Goal: Task Accomplishment & Management: Manage account settings

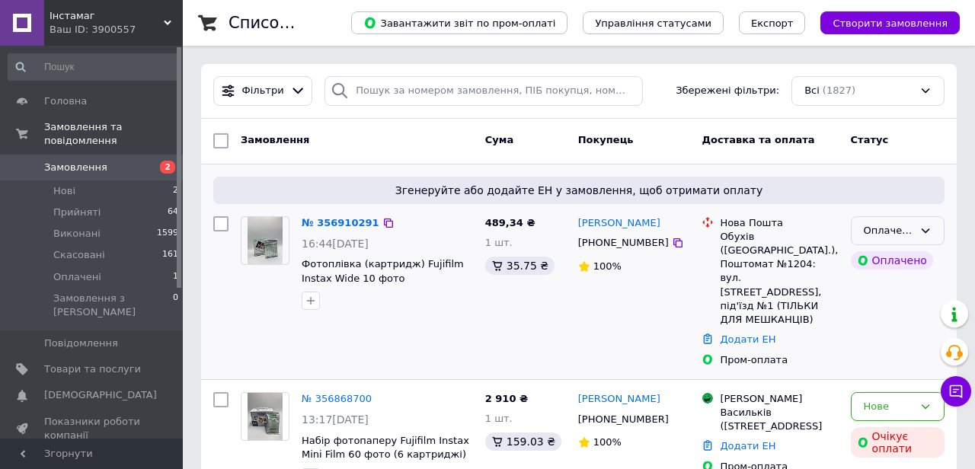
click at [891, 217] on div "Оплачено" at bounding box center [898, 231] width 94 height 30
click at [870, 259] on li "Прийнято" at bounding box center [898, 262] width 92 height 28
click at [344, 230] on div "№ 356910291" at bounding box center [336, 224] width 73 height 18
click at [344, 227] on link "№ 356910291" at bounding box center [337, 222] width 70 height 11
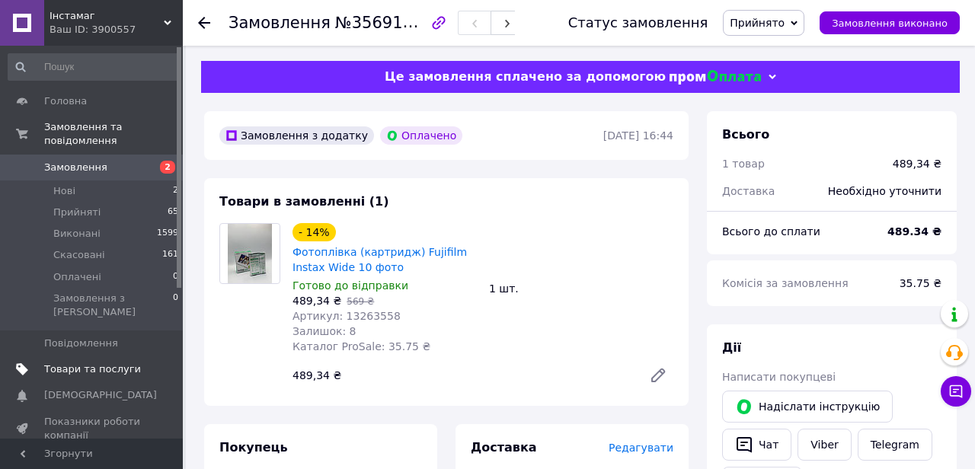
click at [101, 363] on span "Товари та послуги" at bounding box center [92, 370] width 97 height 14
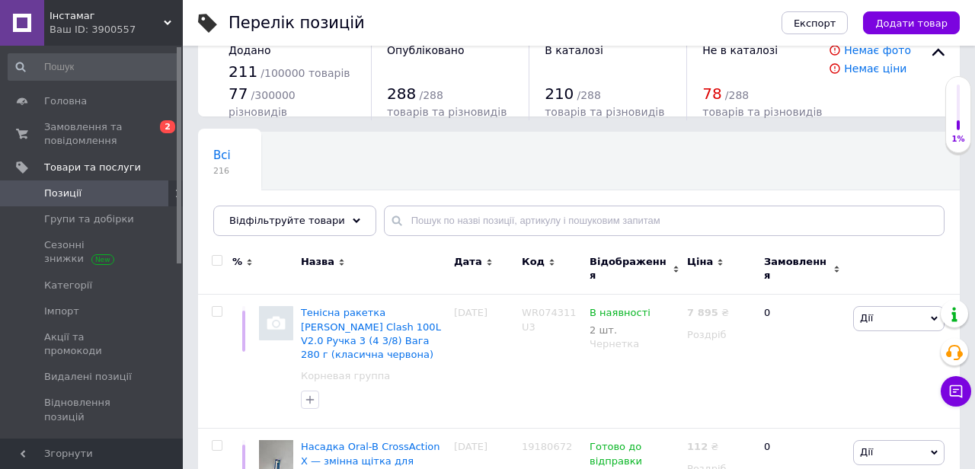
scroll to position [32, 0]
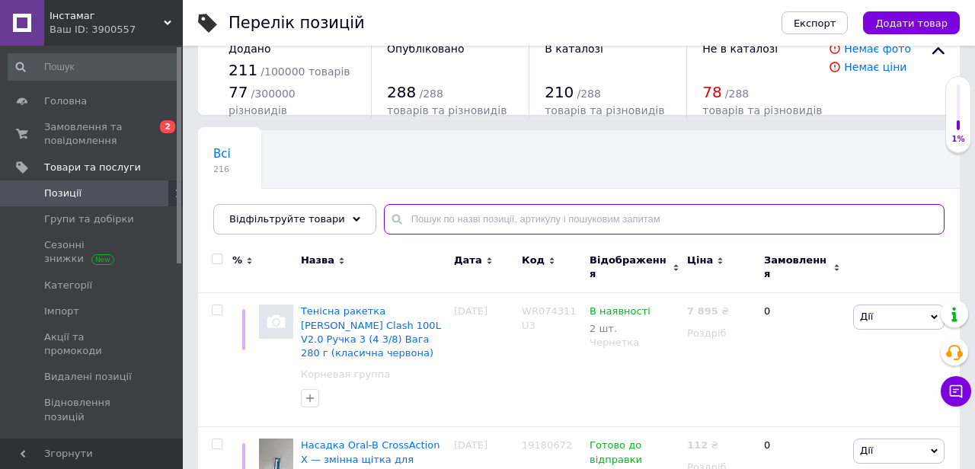
click at [424, 232] on input "text" at bounding box center [664, 219] width 561 height 30
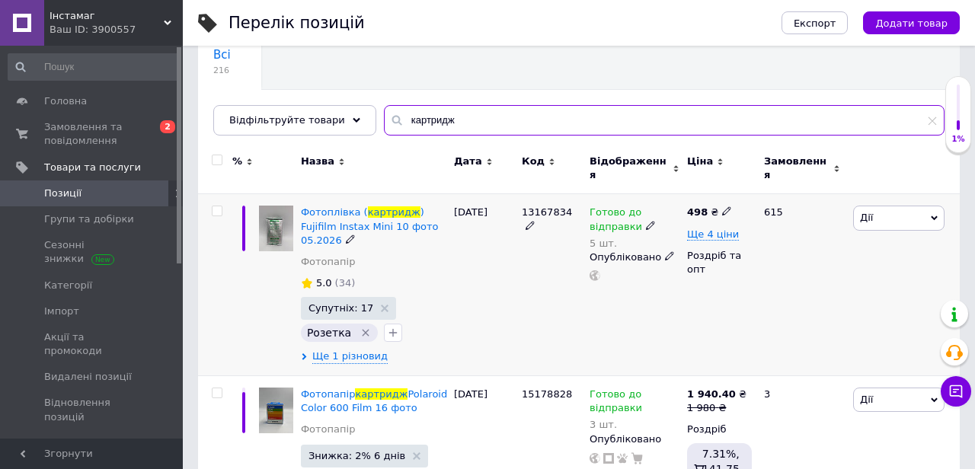
scroll to position [132, 0]
type input "картридж"
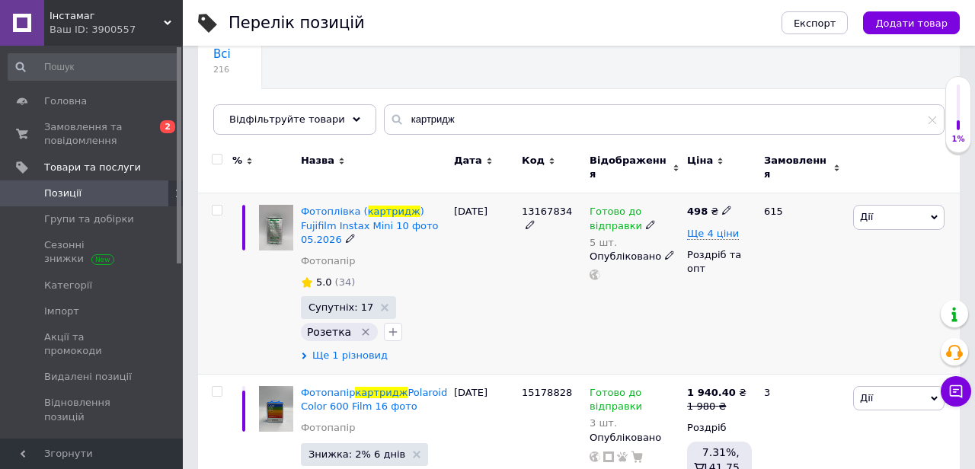
click at [363, 349] on span "Ще 1 різновид" at bounding box center [349, 356] width 75 height 14
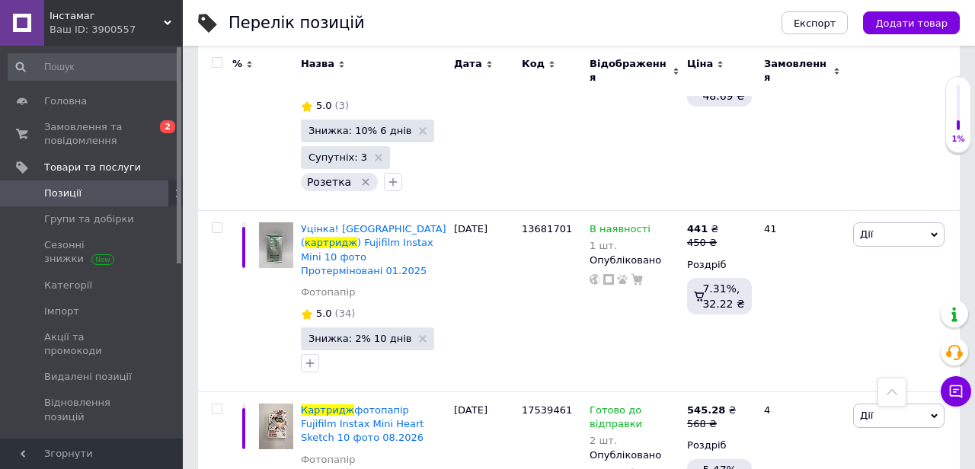
scroll to position [1888, 0]
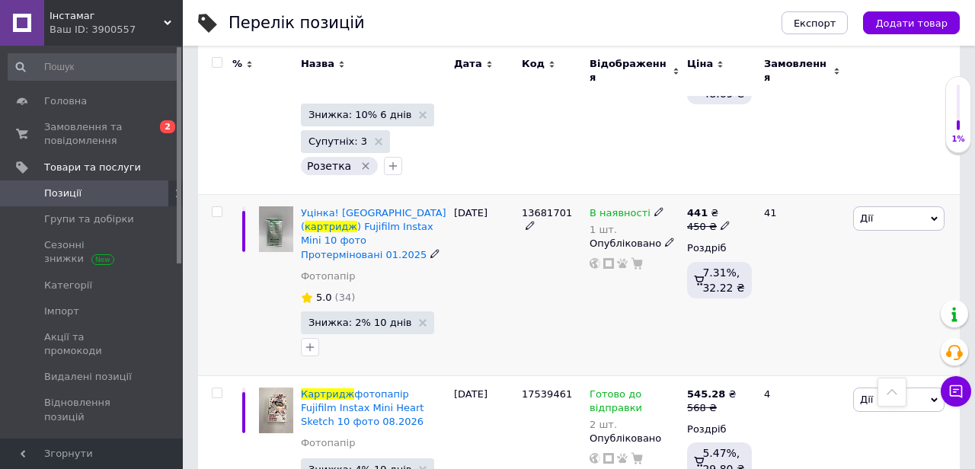
click at [664, 206] on div "В наявності 1 шт." at bounding box center [635, 221] width 90 height 30
click at [645, 224] on div "1 шт." at bounding box center [627, 229] width 75 height 11
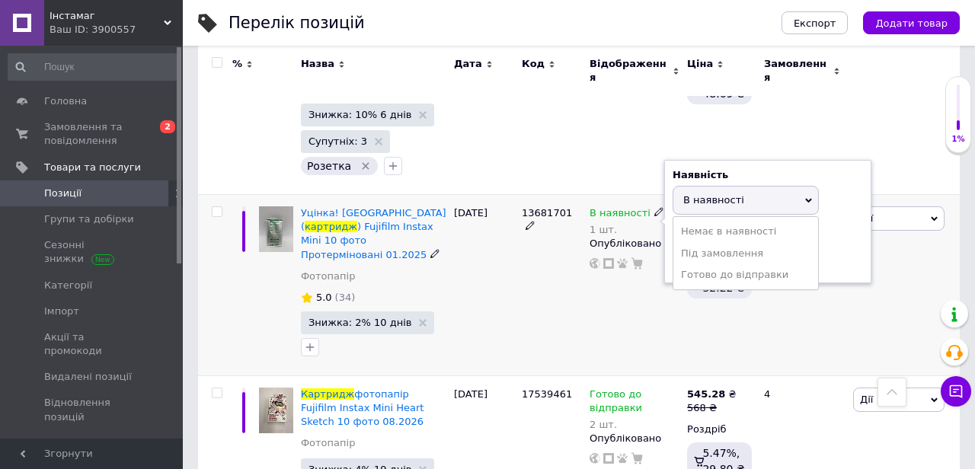
click at [837, 226] on div "Залишки" at bounding box center [768, 233] width 190 height 14
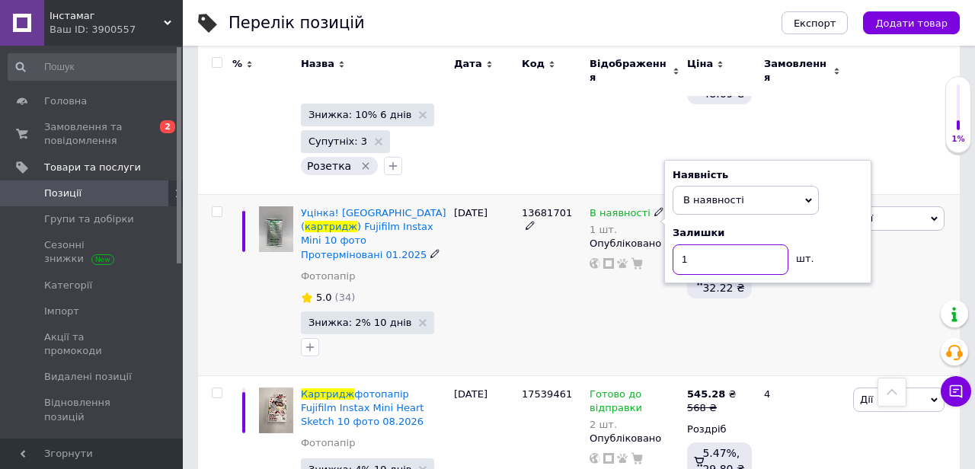
drag, startPoint x: 728, startPoint y: 197, endPoint x: 738, endPoint y: 209, distance: 15.1
click at [738, 245] on input "1" at bounding box center [731, 260] width 116 height 30
type input "2"
click at [619, 265] on div "В наявності 1 шт. Наявність В наявності Немає в наявності Під замовлення Готово…" at bounding box center [635, 285] width 98 height 181
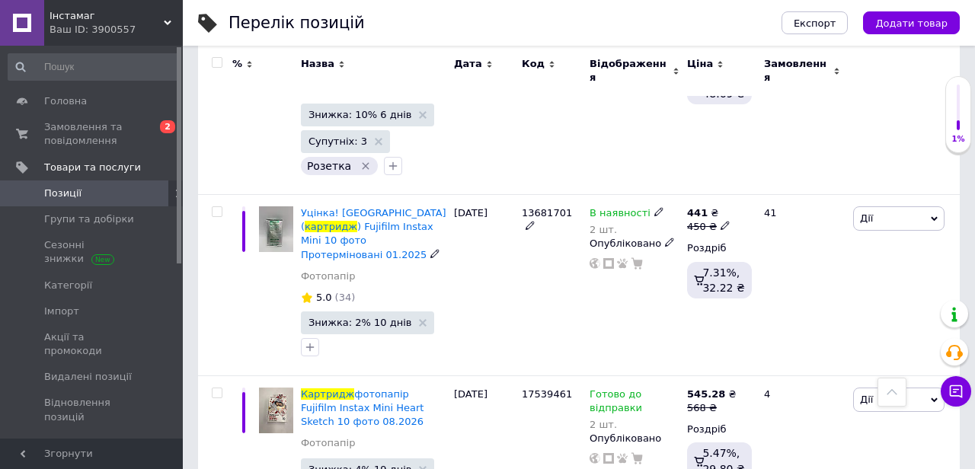
click at [347, 221] on span "картридж" at bounding box center [331, 226] width 53 height 11
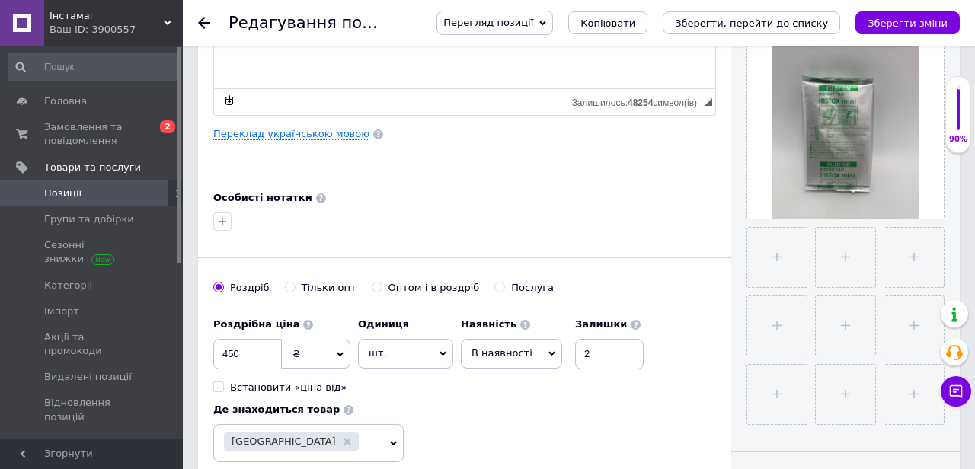
scroll to position [216, 0]
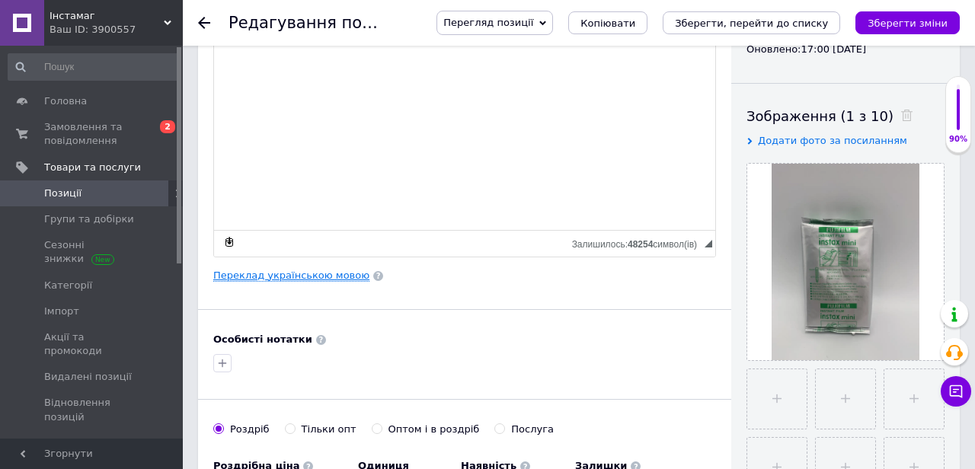
click at [342, 271] on link "Переклад українською мовою" at bounding box center [291, 276] width 156 height 12
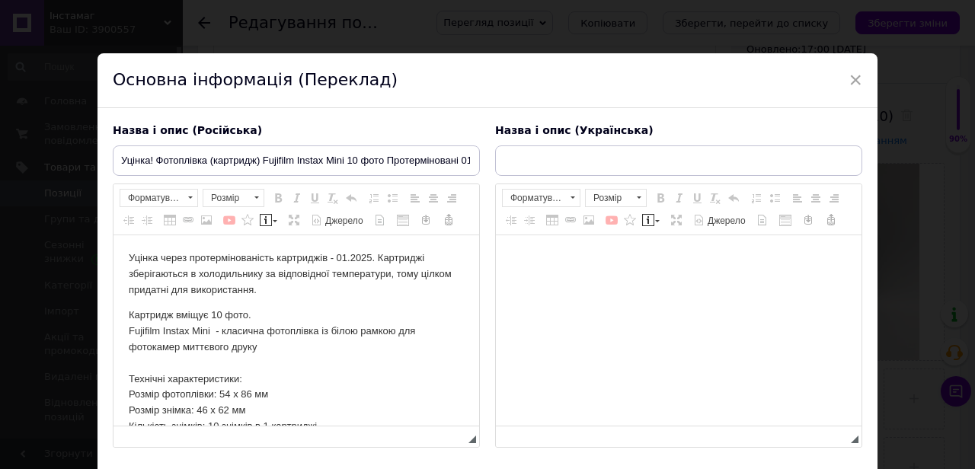
scroll to position [0, 0]
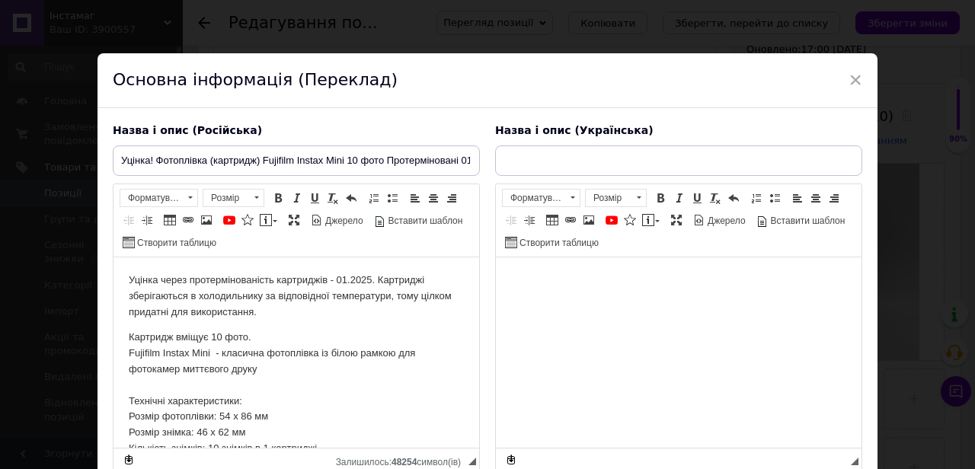
type input "Уцінка! Фотоплівка (картридж) Fujifilm Instax Mini 10 фото Протерміновані 01.20…"
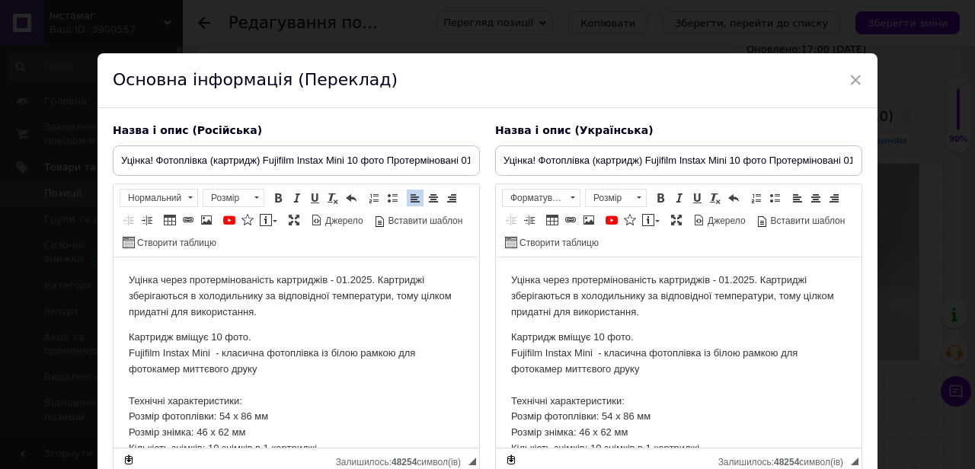
click at [354, 279] on p "Уцінка через протермінованість картриджів - 01.2025. Картриджі зберігаються в х…" at bounding box center [296, 296] width 335 height 47
click at [736, 281] on p "Уцінка через протермінованість картриджів - 01.2025. Картриджі зберігаються в х…" at bounding box center [678, 296] width 335 height 47
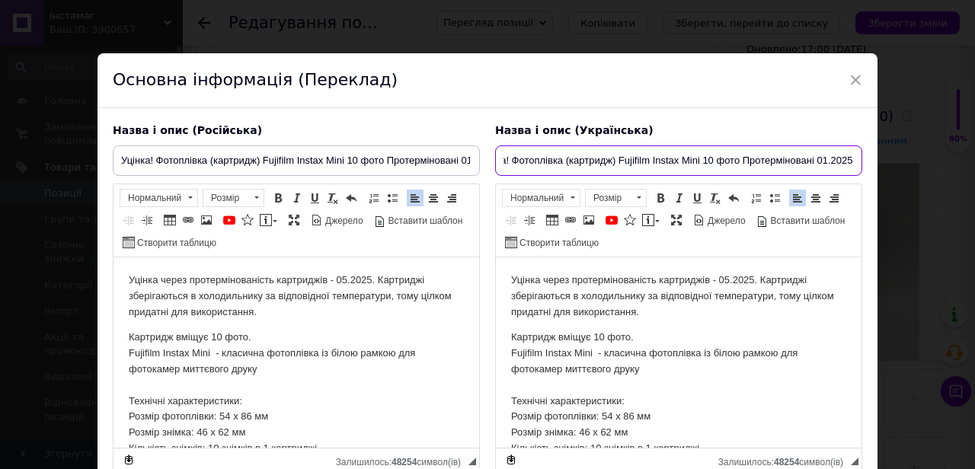
click at [823, 162] on input "Уцінка! Фотоплівка (картридж) Fujifilm Instax Mini 10 фото Протерміновані 01.20…" at bounding box center [678, 161] width 367 height 30
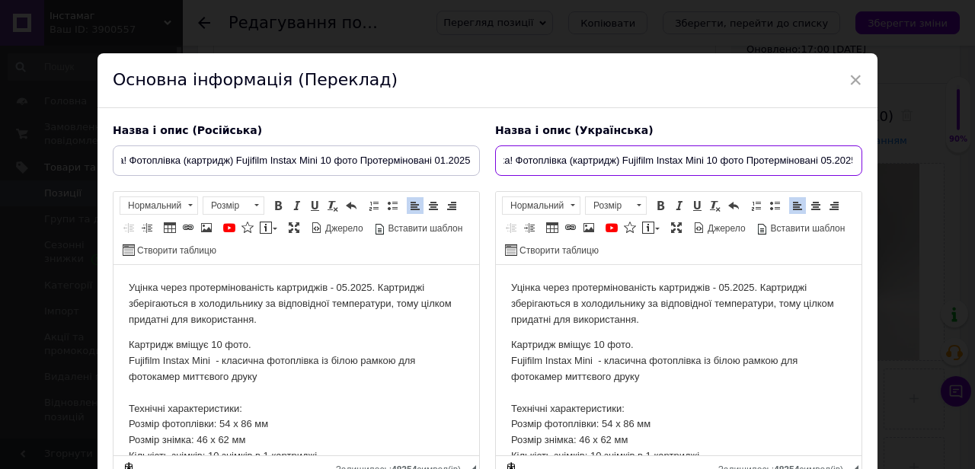
type input "Уцінка! Фотоплівка (картридж) Fujifilm Instax Mini 10 фото Протерміновані 05.20…"
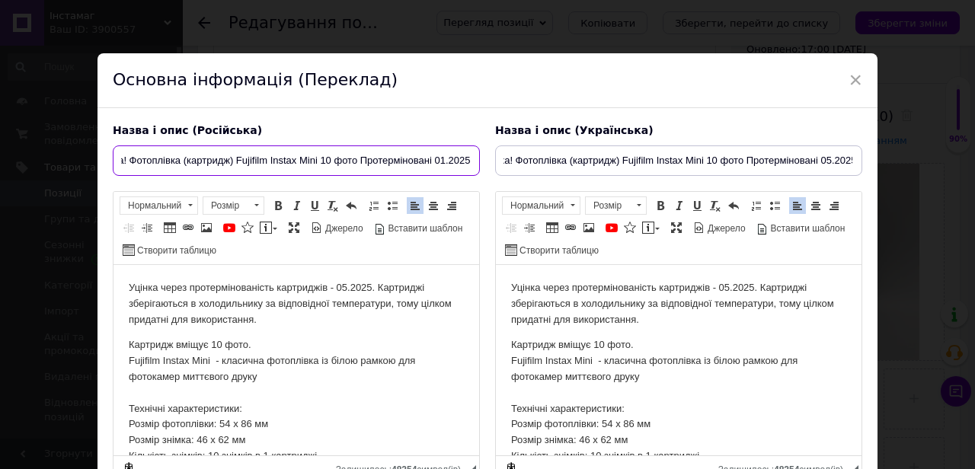
scroll to position [0, 0]
click at [440, 159] on input "Уцінка! Фотоплівка (картридж) Fujifilm Instax Mini 10 фото Протерміновані 01.20…" at bounding box center [296, 161] width 367 height 30
click at [443, 161] on input "Уцінка! Фотоплівка (картридж) Fujifilm Instax Mini 10 фото Протерміновані 01.20…" at bounding box center [296, 161] width 367 height 30
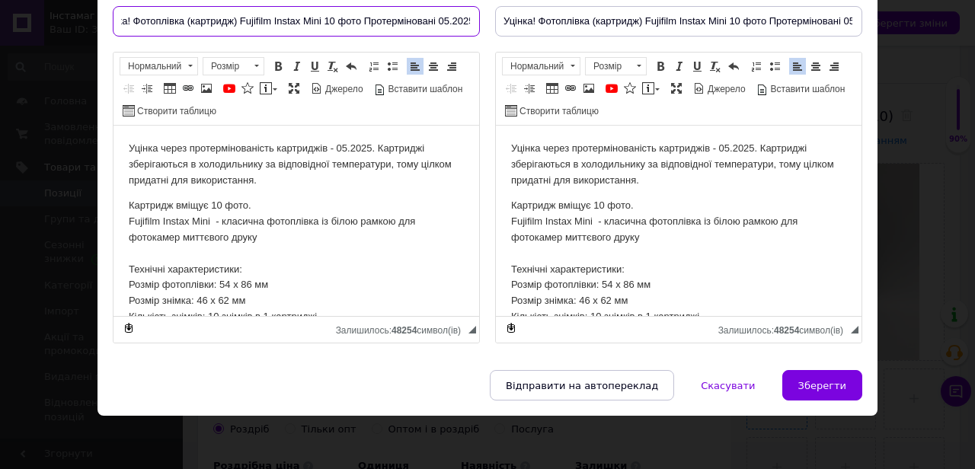
type input "Уцінка! Фотоплівка (картридж) Fujifilm Instax Mini 10 фото Протерміновані 05.20…"
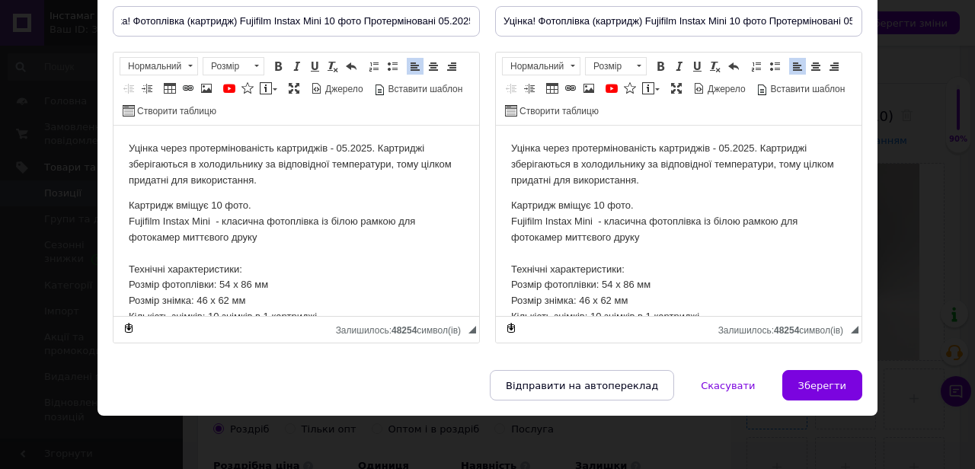
click at [802, 384] on span "Зберегти" at bounding box center [823, 385] width 48 height 11
type input "Уцінка! Фотоплівка (картридж) Fujifilm Instax Mini 10 фото Протерміновані 05.20…"
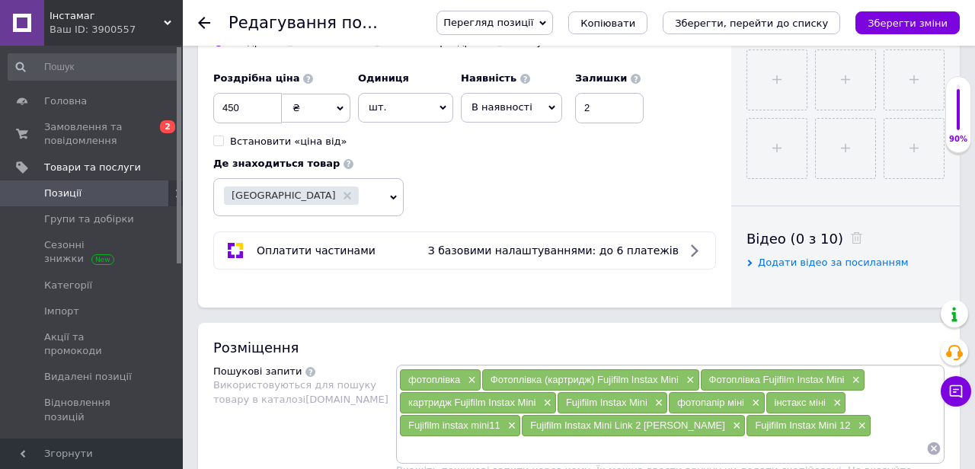
scroll to position [603, 0]
click at [261, 117] on input "450" at bounding box center [247, 109] width 69 height 30
drag, startPoint x: 259, startPoint y: 115, endPoint x: 228, endPoint y: 109, distance: 31.8
click at [228, 109] on input "450" at bounding box center [247, 109] width 69 height 30
type input "460"
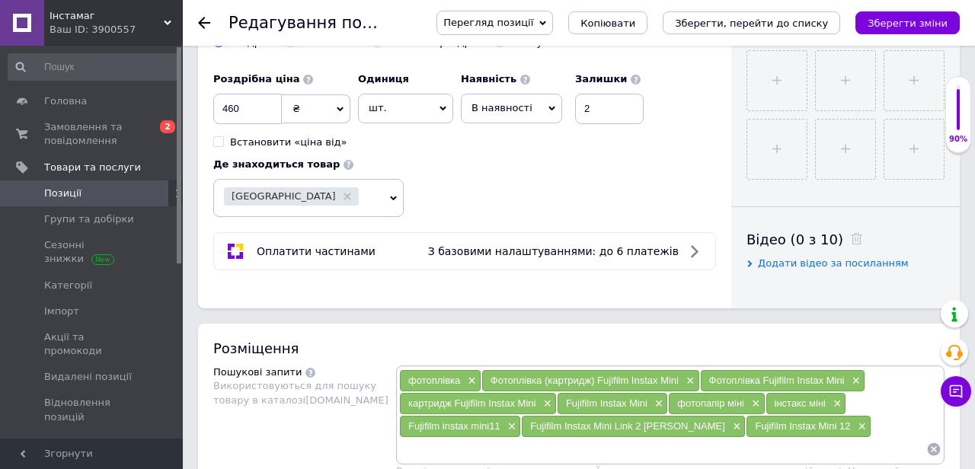
click at [550, 151] on div "Роздрібна ціна 460 ₴ $ EUR CHF GBP ¥ PLN ₸ MDL HUF KGS CNY TRY KRW lei Встанови…" at bounding box center [464, 141] width 503 height 152
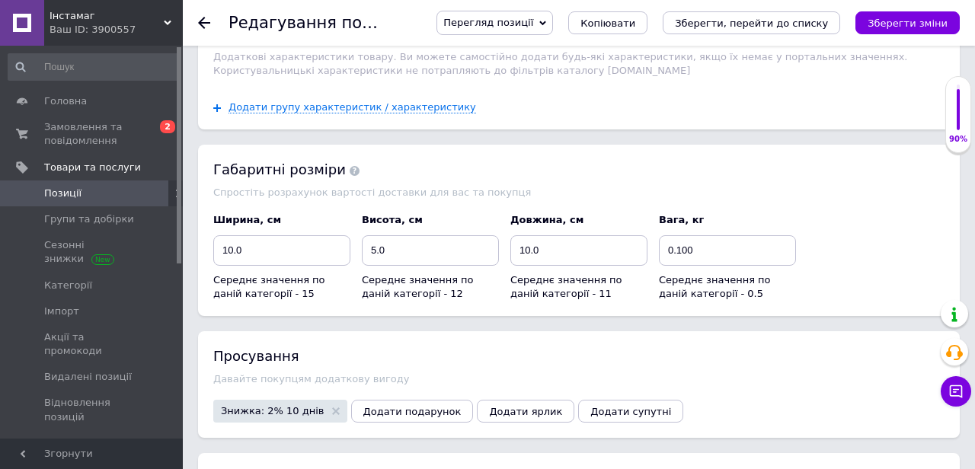
scroll to position [1839, 0]
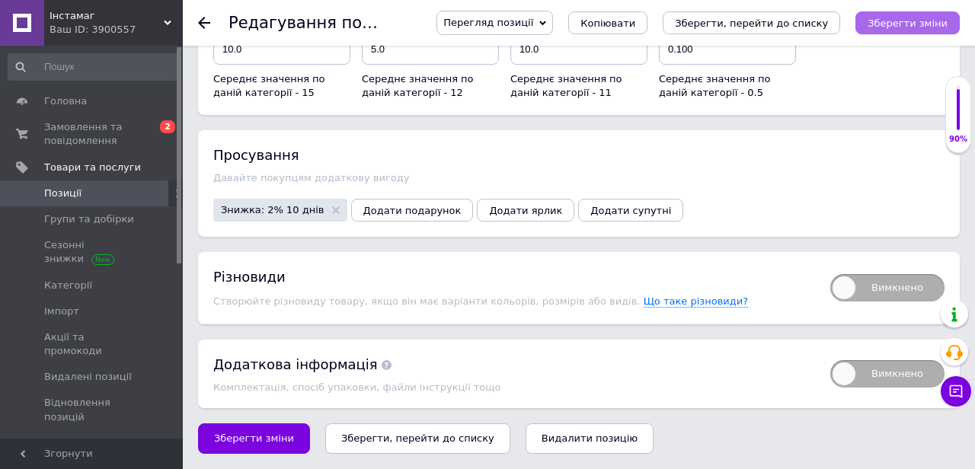
click at [910, 14] on button "Зберегти зміни" at bounding box center [908, 22] width 104 height 23
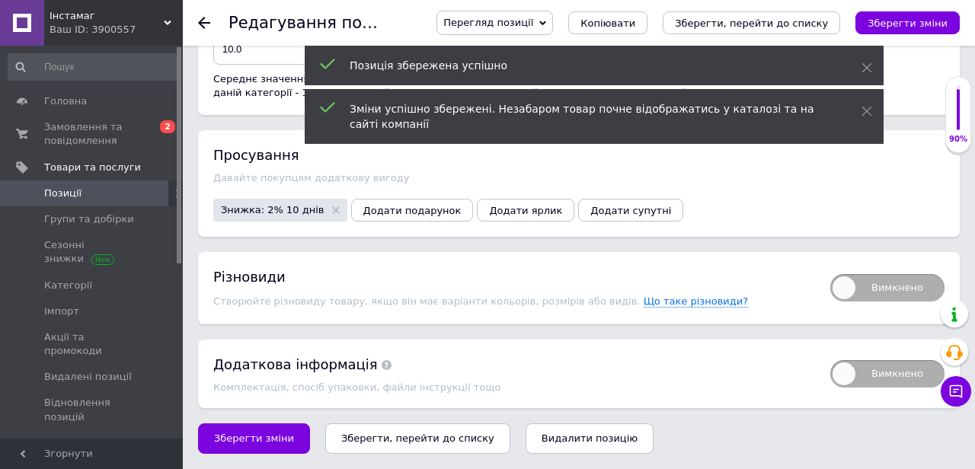
click at [289, 217] on span "Знижка: 2% 10 днів" at bounding box center [280, 210] width 134 height 23
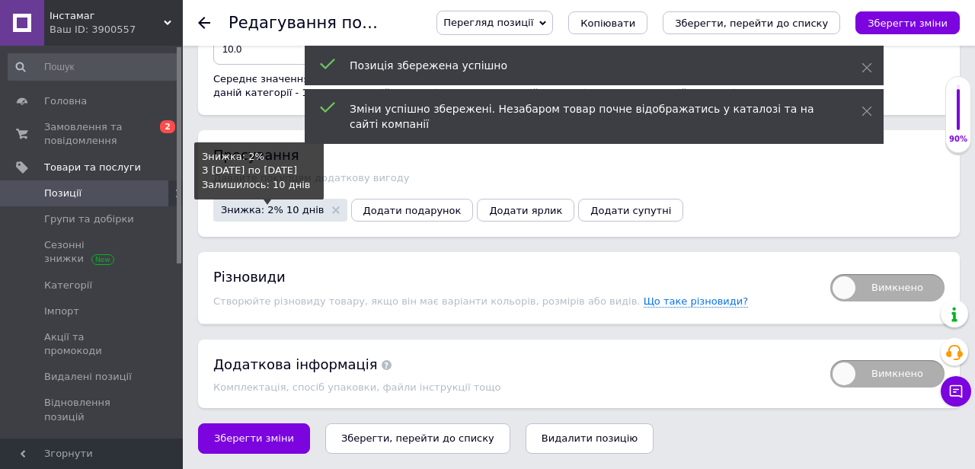
click at [303, 205] on span "Знижка: 2% 10 днів" at bounding box center [273, 210] width 104 height 10
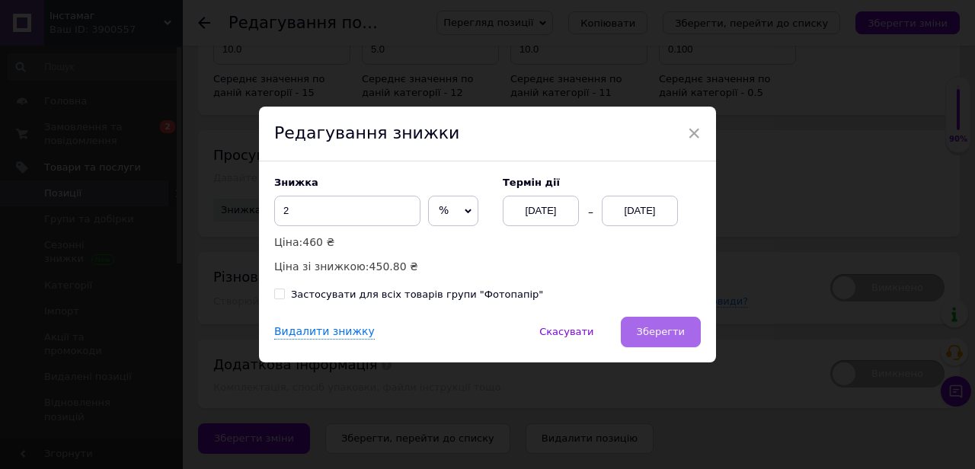
click at [668, 335] on span "Зберегти" at bounding box center [661, 331] width 48 height 11
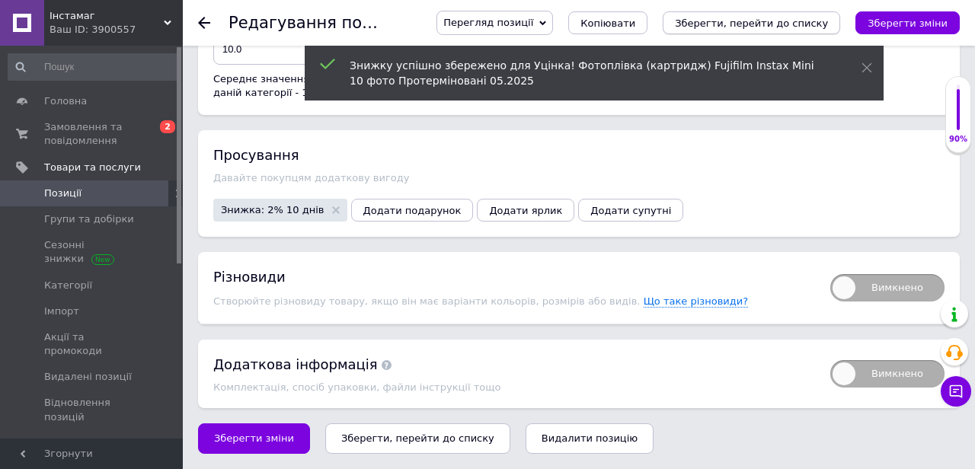
click at [792, 25] on icon "Зберегти, перейти до списку" at bounding box center [751, 23] width 153 height 11
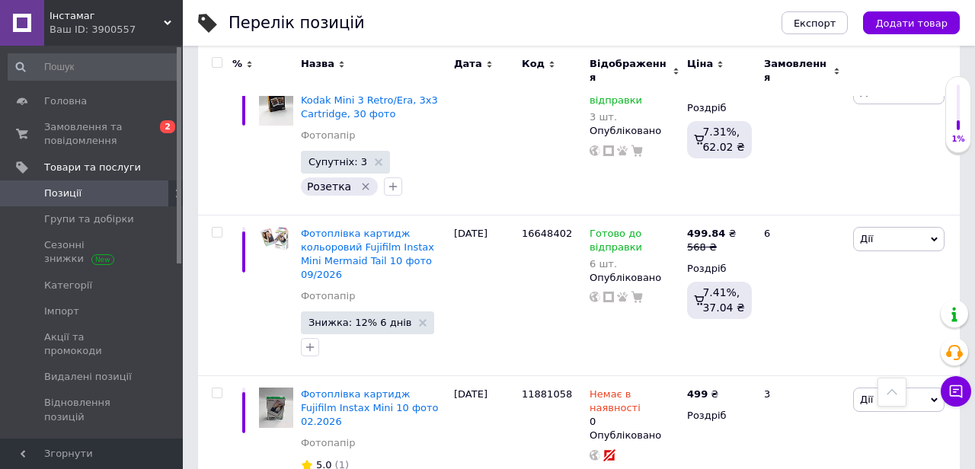
scroll to position [3334, 0]
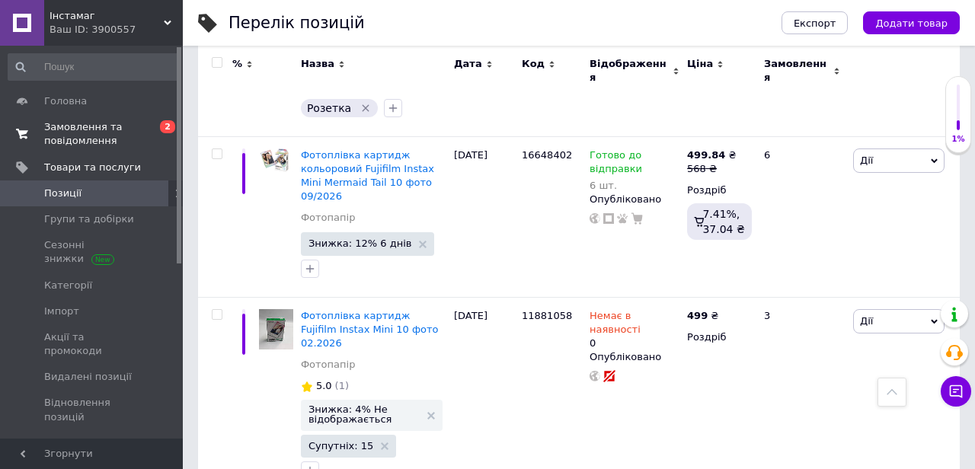
click at [94, 137] on span "Замовлення та повідомлення" at bounding box center [92, 133] width 97 height 27
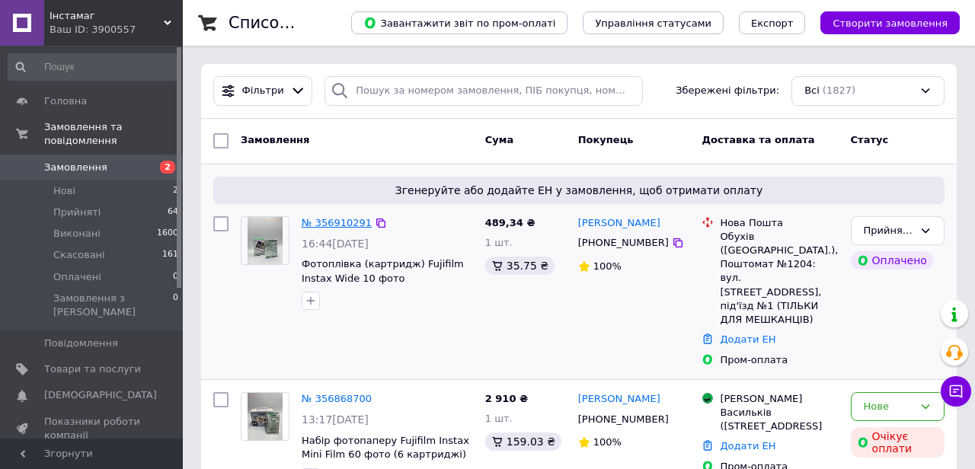
click at [327, 217] on link "№ 356910291" at bounding box center [337, 222] width 70 height 11
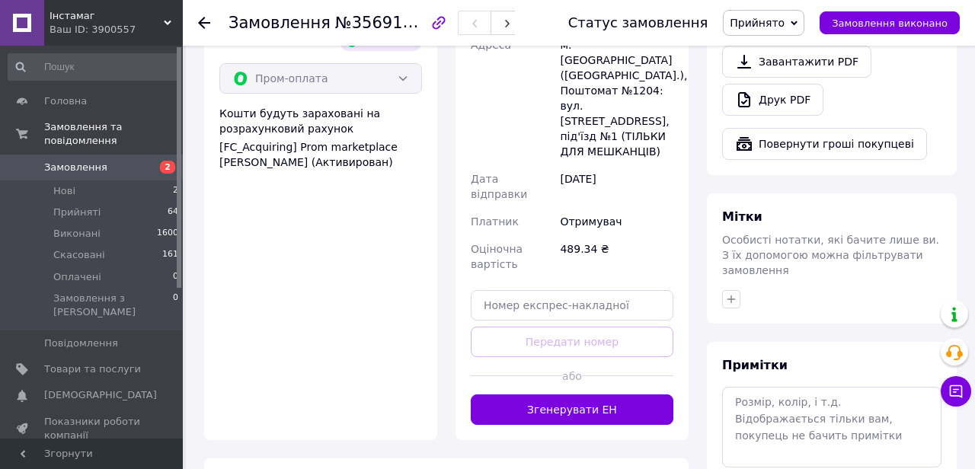
scroll to position [655, 0]
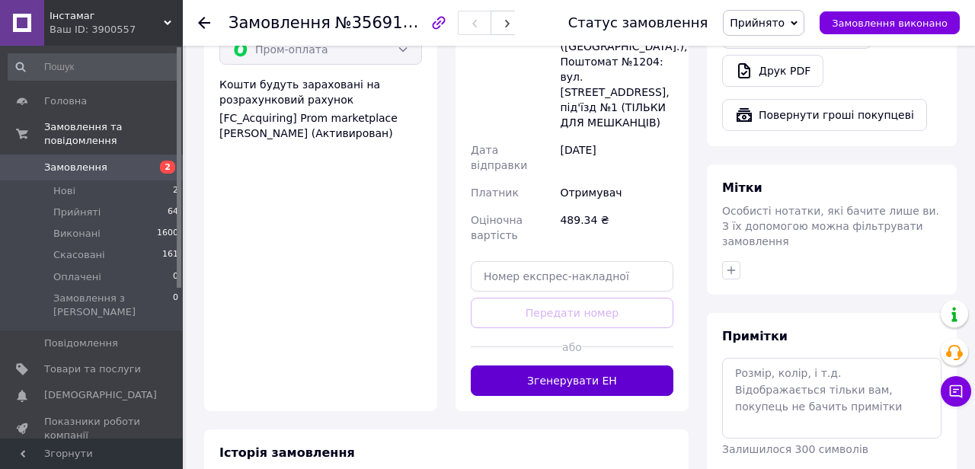
click at [560, 366] on button "Згенерувати ЕН" at bounding box center [572, 381] width 203 height 30
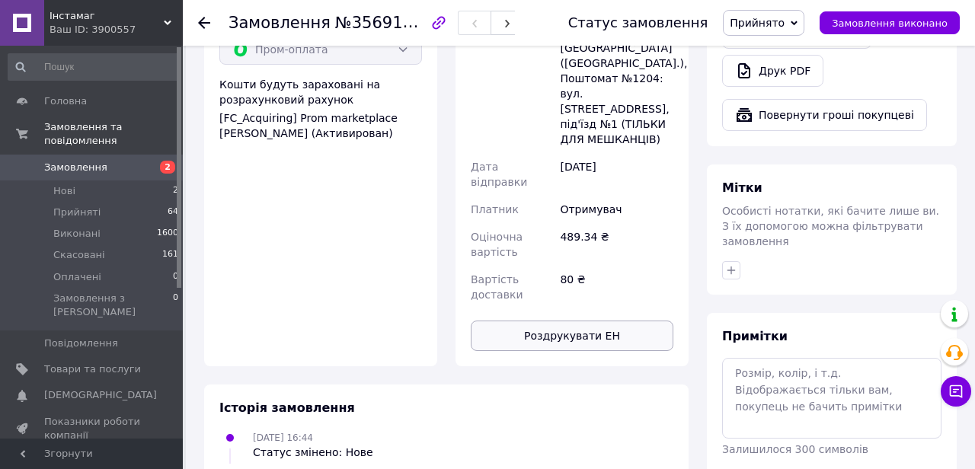
click at [559, 321] on button "Роздрукувати ЕН" at bounding box center [572, 336] width 203 height 30
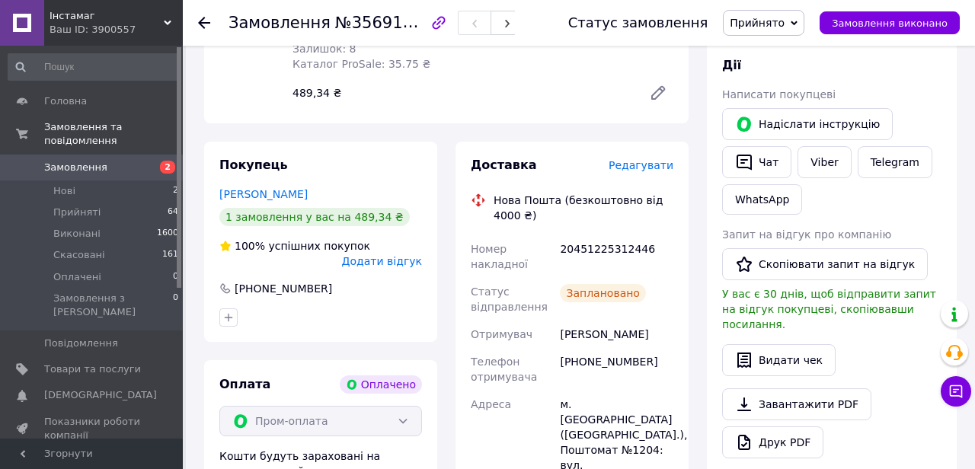
scroll to position [0, 0]
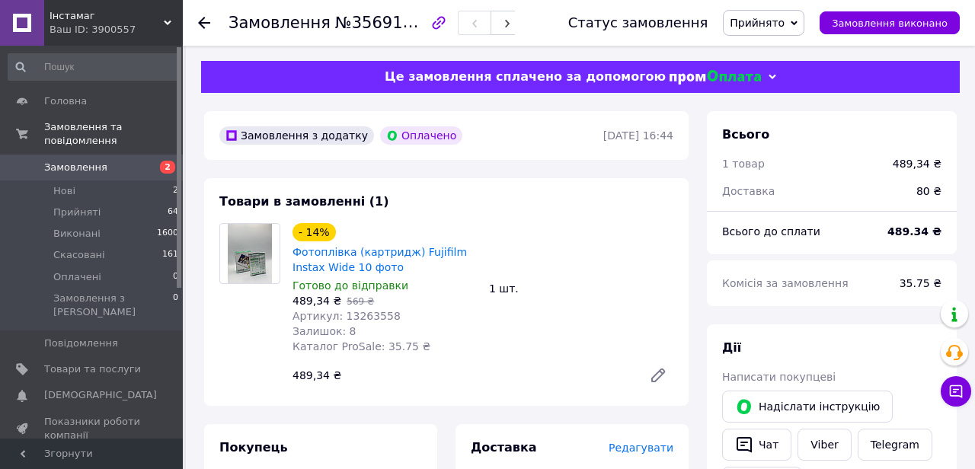
click at [204, 24] on icon at bounding box center [204, 23] width 12 height 12
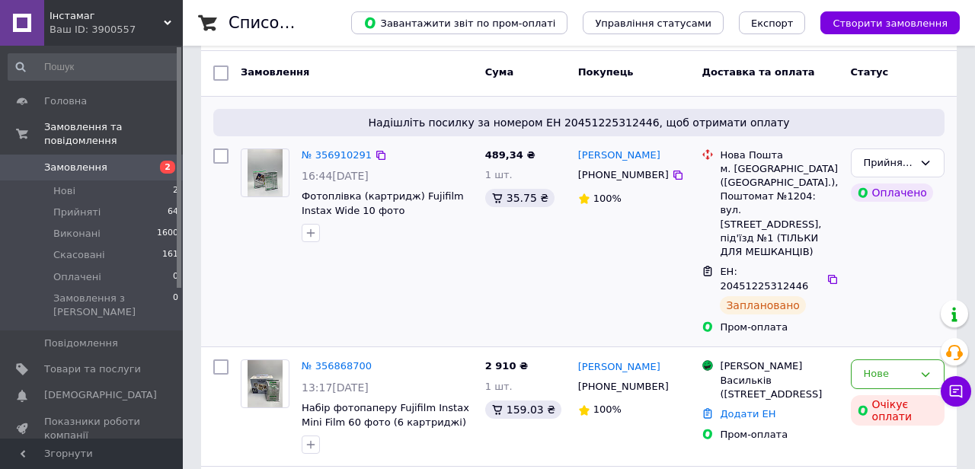
scroll to position [95, 0]
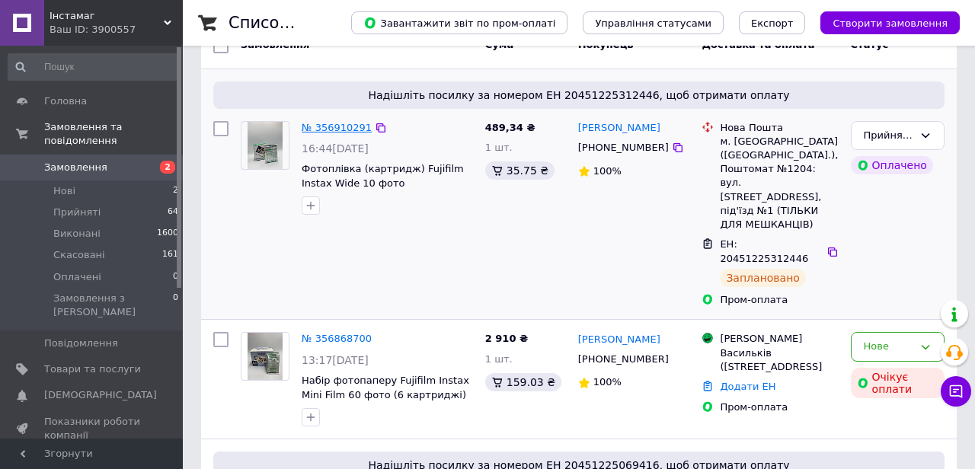
click at [352, 122] on link "№ 356910291" at bounding box center [337, 127] width 70 height 11
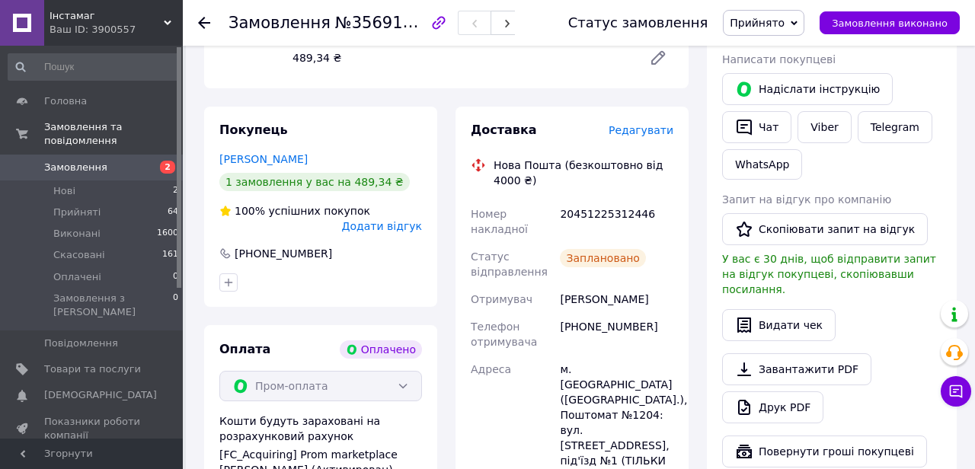
scroll to position [267, 0]
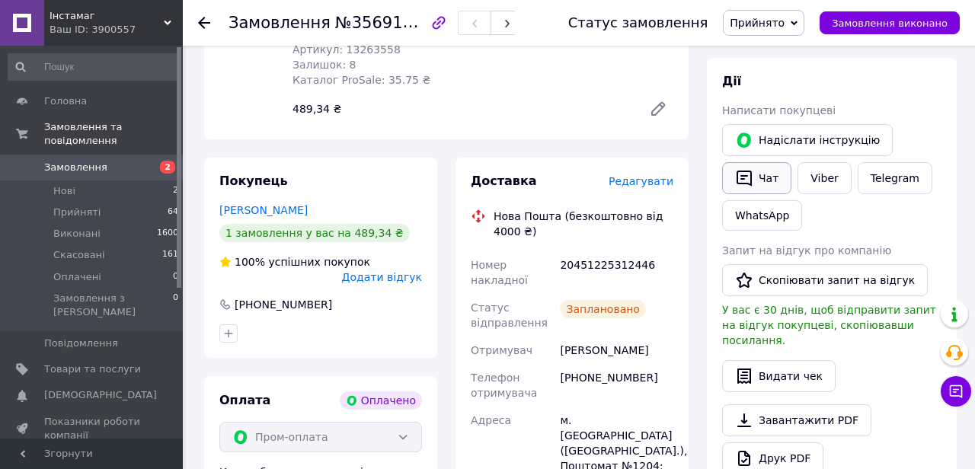
click at [766, 181] on button "Чат" at bounding box center [756, 178] width 69 height 32
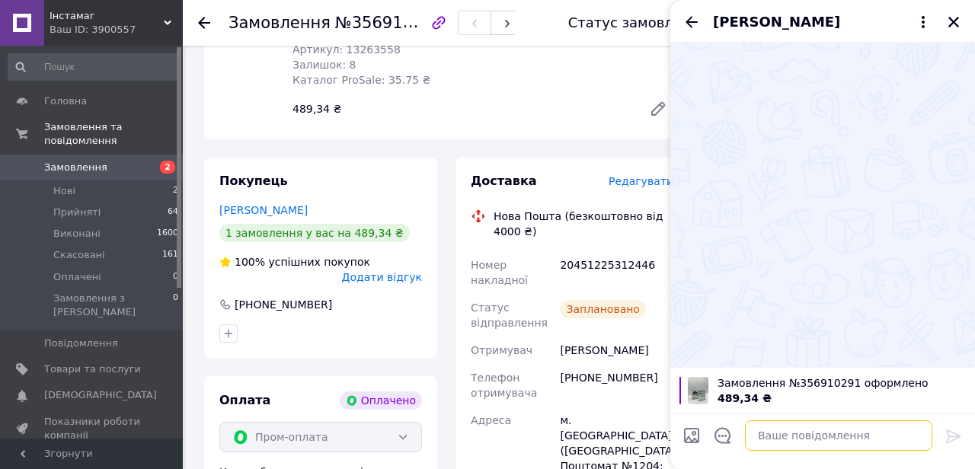
click at [796, 423] on textarea at bounding box center [838, 436] width 187 height 30
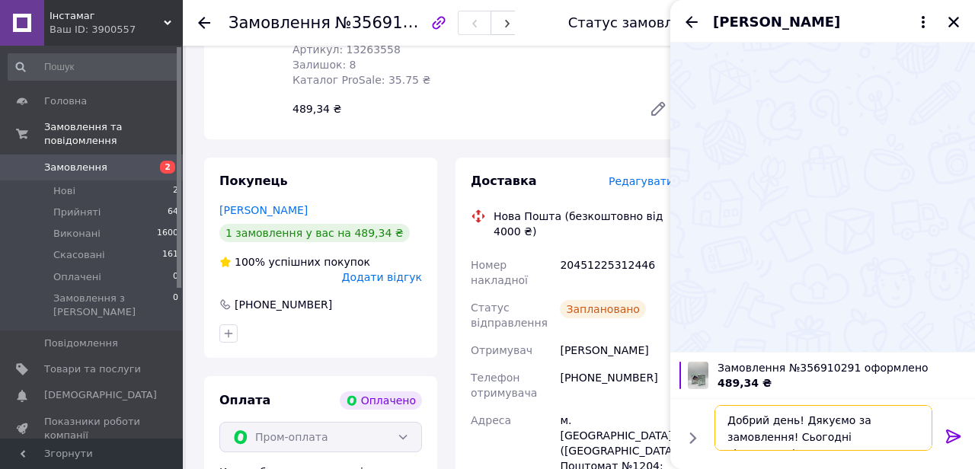
type textarea "Добрий день! Дякуємо за замовлення! Сьогодні відправимо)"
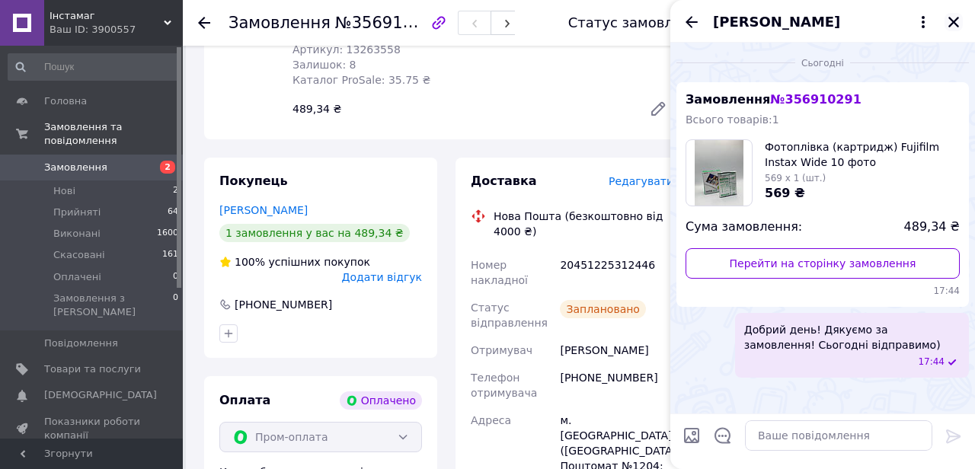
click at [949, 27] on icon "Закрити" at bounding box center [954, 22] width 14 height 14
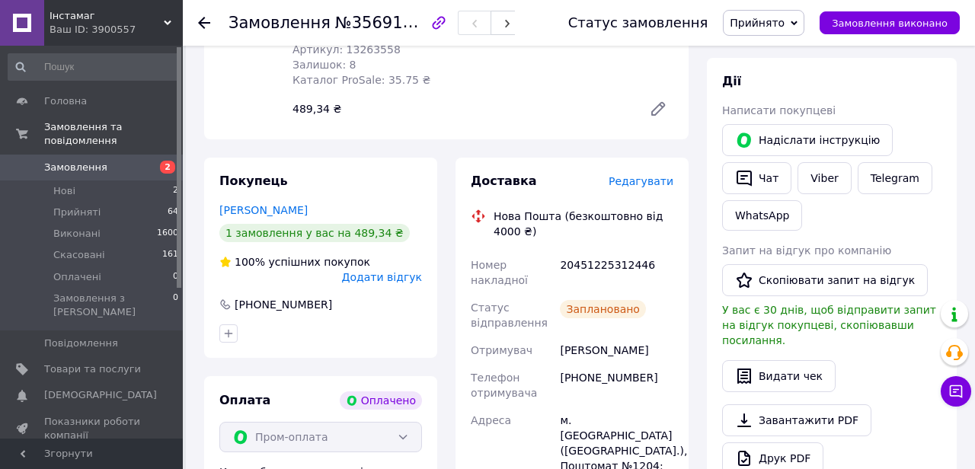
scroll to position [0, 0]
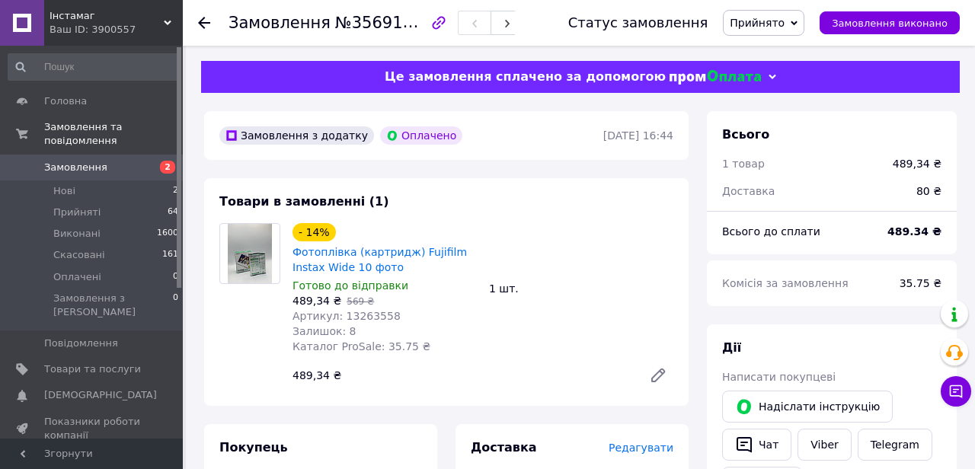
click at [216, 23] on div at bounding box center [213, 23] width 30 height 46
click at [203, 21] on icon at bounding box center [204, 23] width 12 height 12
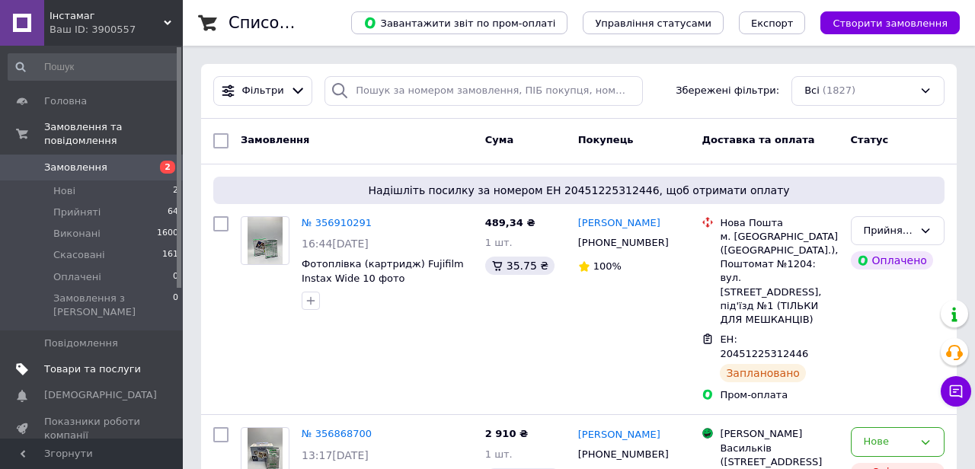
click at [118, 363] on span "Товари та послуги" at bounding box center [92, 370] width 97 height 14
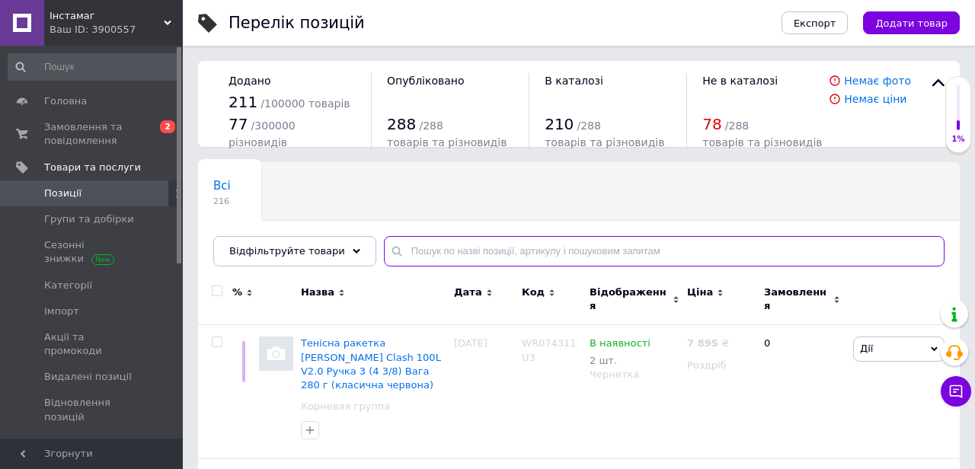
click at [484, 245] on input "text" at bounding box center [664, 251] width 561 height 30
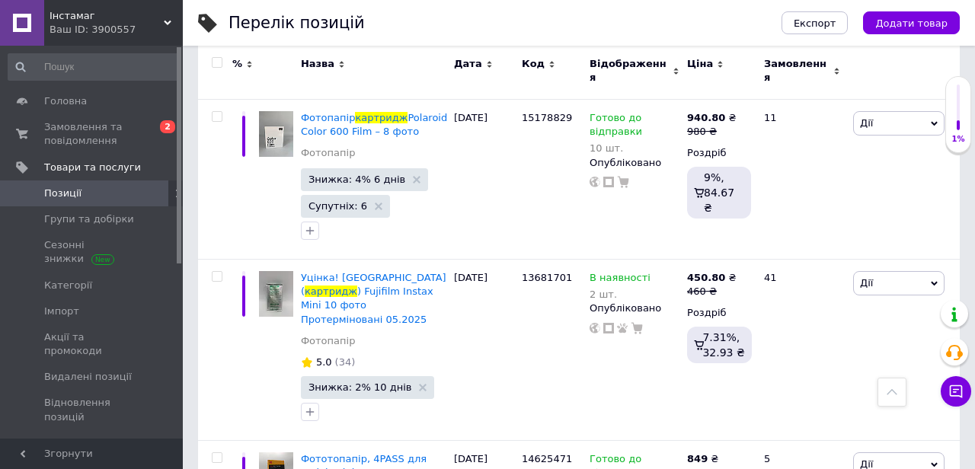
scroll to position [2897, 0]
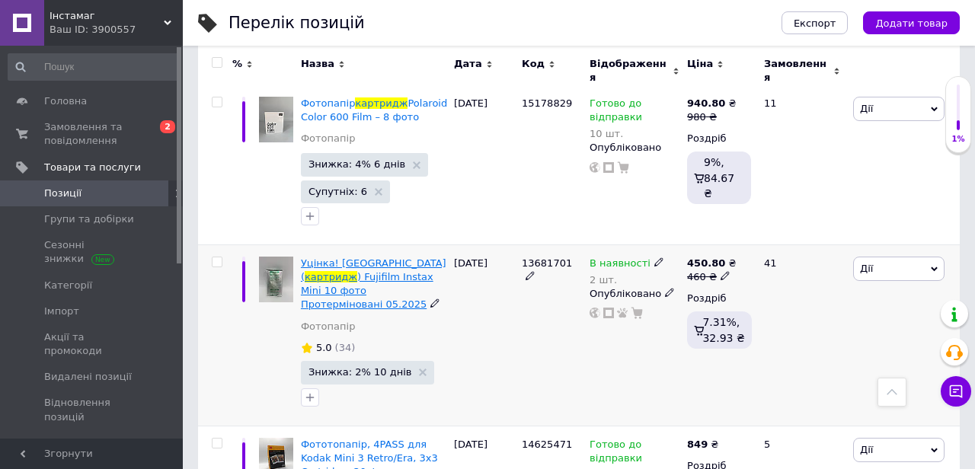
type input "картридж"
click at [370, 271] on span ") Fujifilm Instax Mini 10 фото Протерміновані 05.2025" at bounding box center [367, 290] width 133 height 39
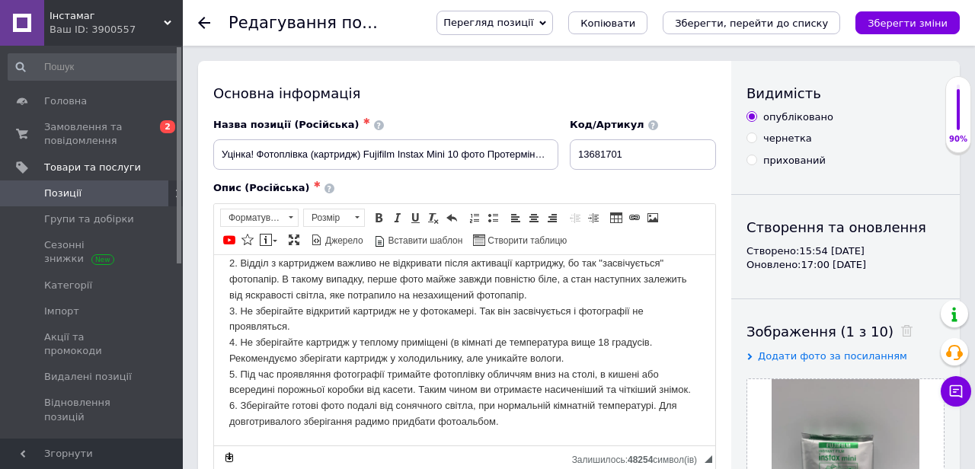
scroll to position [78, 0]
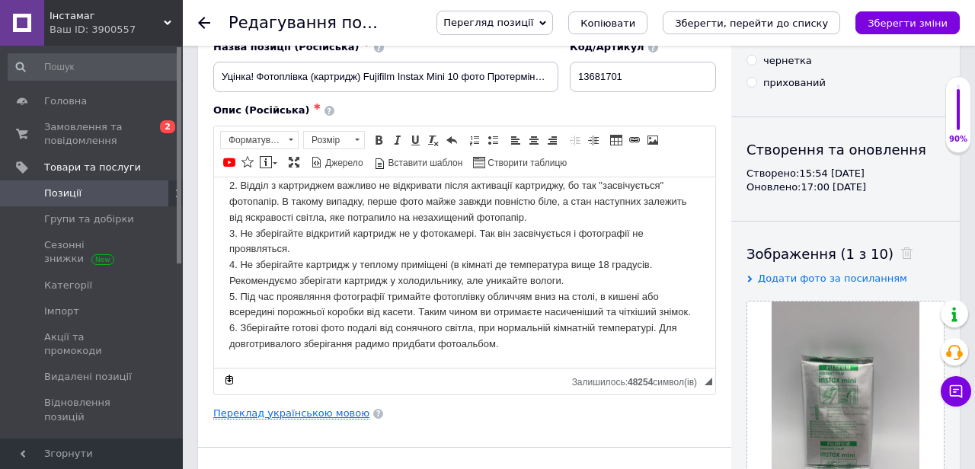
click at [332, 411] on link "Переклад українською мовою" at bounding box center [291, 414] width 156 height 12
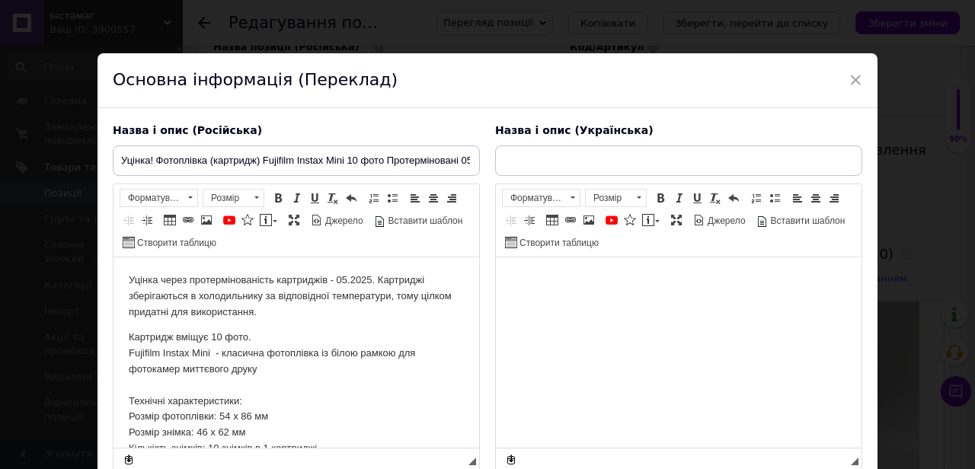
scroll to position [0, 0]
type input "Уцінка! Фотоплівка (картридж) Fujifilm Instax Mini 10 фото Протерміновані 05.20…"
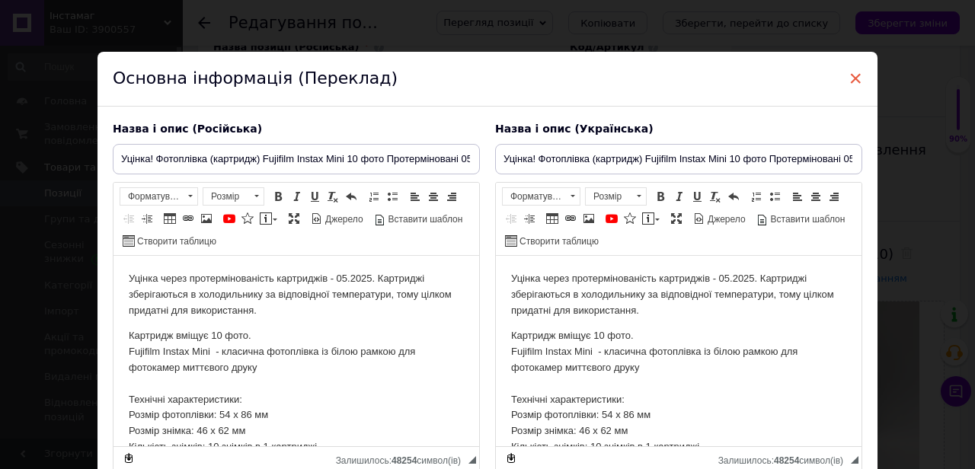
click at [854, 82] on span "×" at bounding box center [856, 79] width 14 height 26
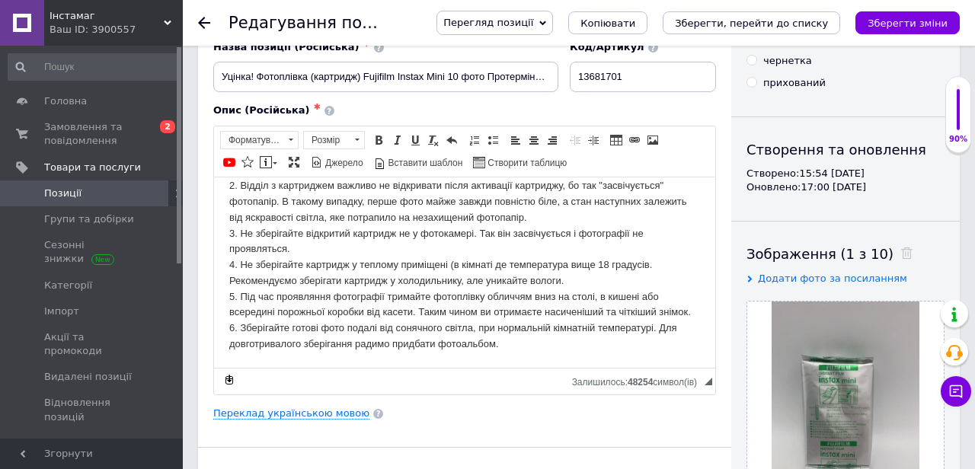
click at [209, 19] on icon at bounding box center [204, 23] width 12 height 12
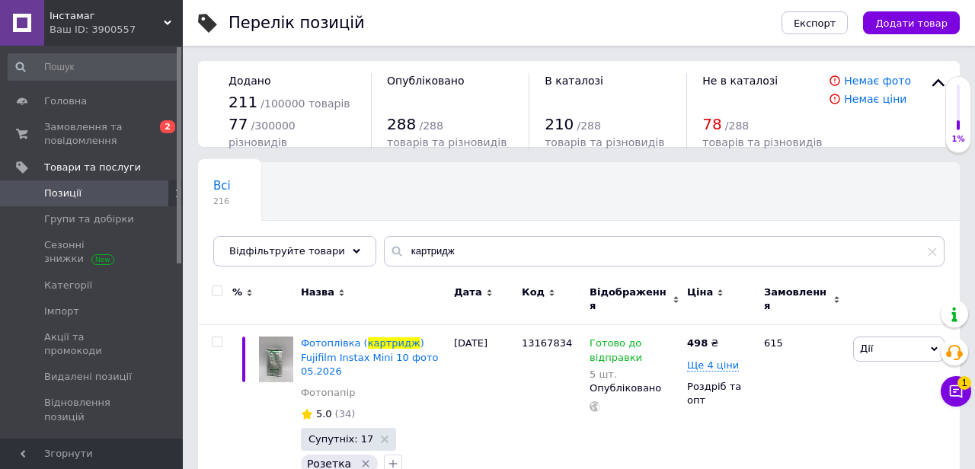
click at [961, 393] on icon at bounding box center [956, 392] width 13 height 13
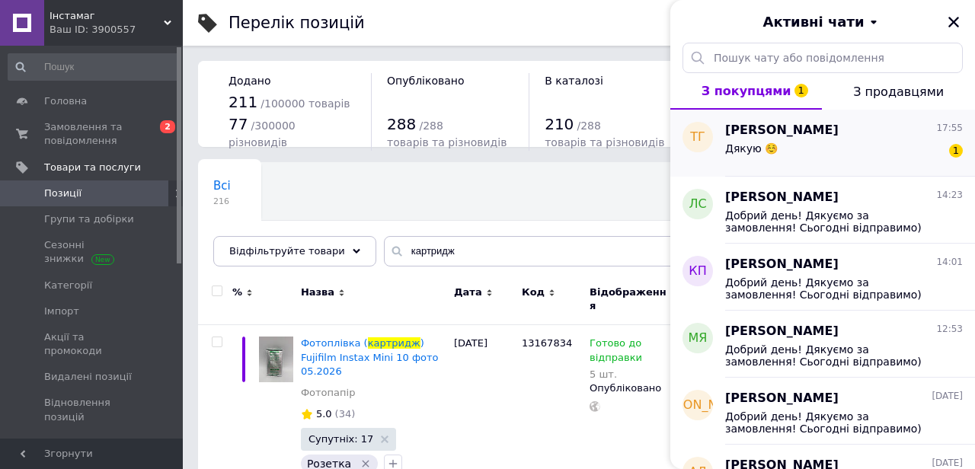
click at [911, 142] on div "Дякую ☺️ 1" at bounding box center [844, 151] width 238 height 24
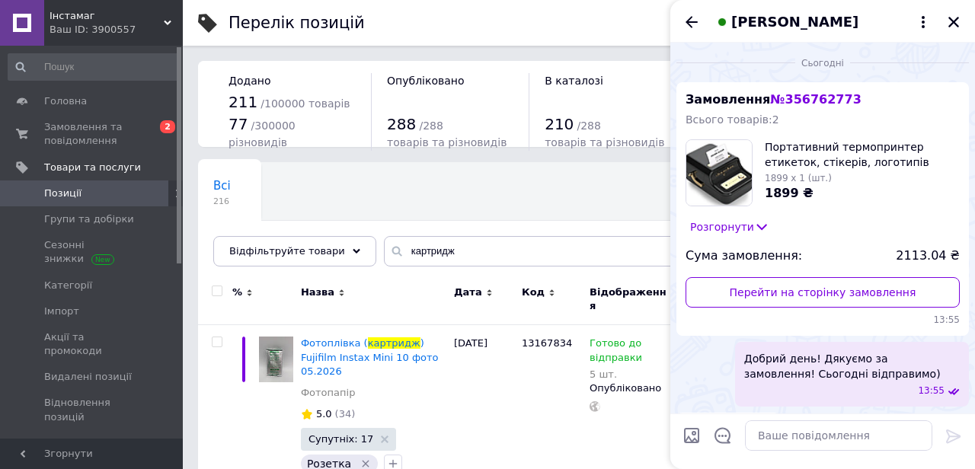
scroll to position [40, 0]
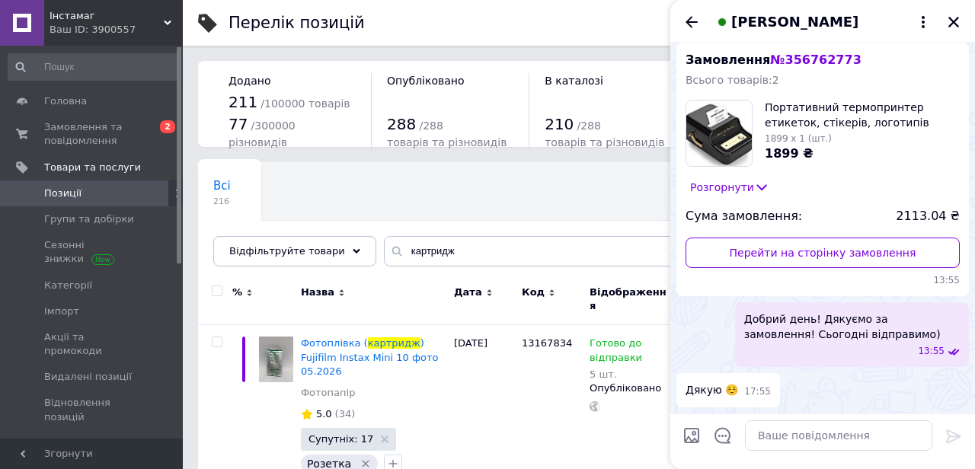
click at [964, 16] on div "[PERSON_NAME]" at bounding box center [823, 21] width 305 height 43
click at [956, 17] on icon "Закрити" at bounding box center [954, 22] width 14 height 14
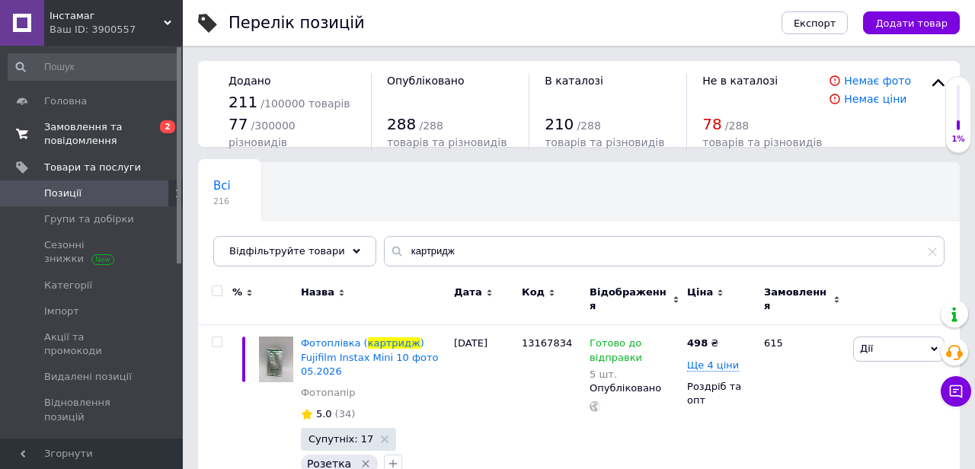
click at [69, 136] on span "Замовлення та повідомлення" at bounding box center [92, 133] width 97 height 27
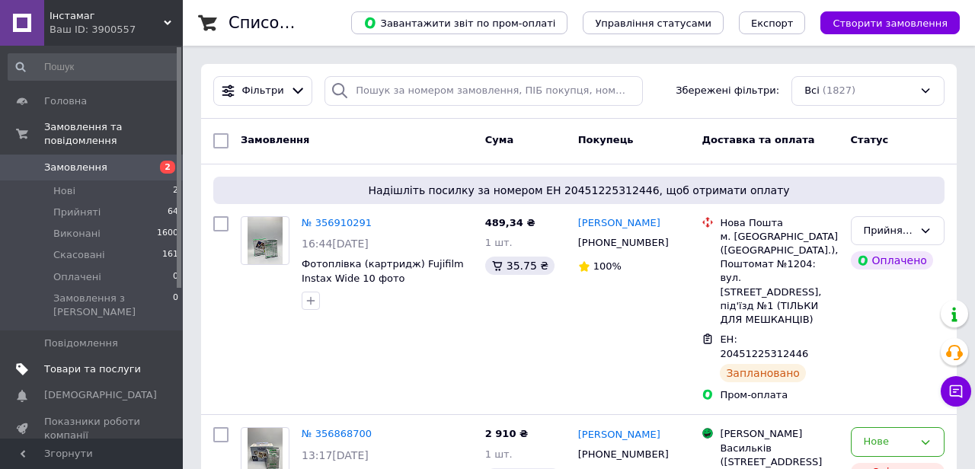
click at [105, 363] on span "Товари та послуги" at bounding box center [92, 370] width 97 height 14
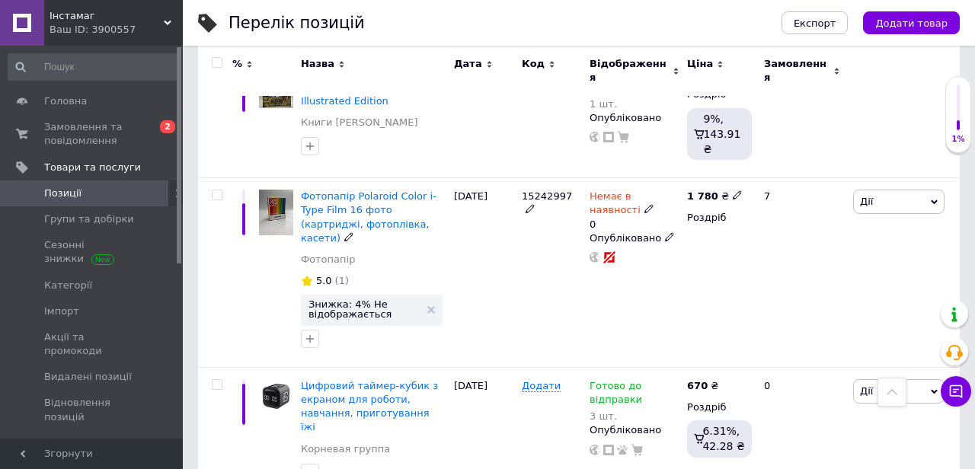
scroll to position [1797, 0]
click at [418, 190] on div "Фотопапір Polaroid Color i-Type Film 16 фото (картриджі, фотоплівка, касети) Фо…" at bounding box center [374, 232] width 146 height 85
click at [453, 179] on div "[DATE]" at bounding box center [484, 274] width 68 height 190
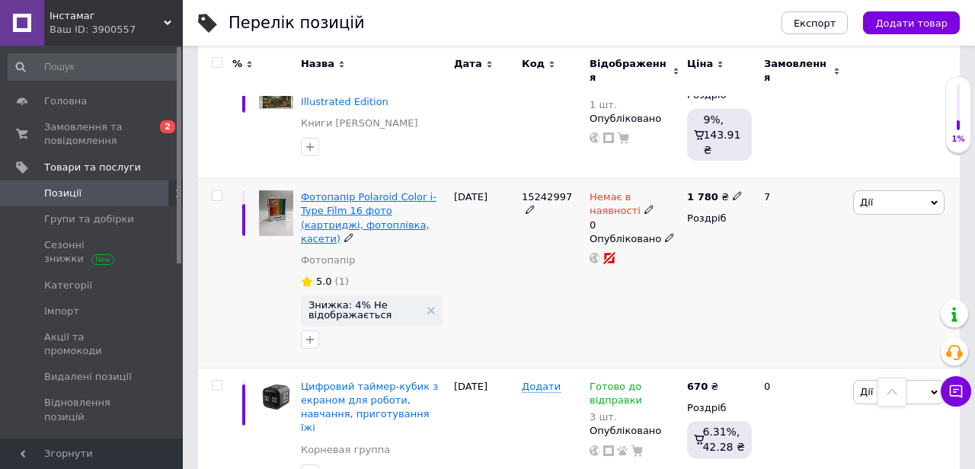
click at [408, 191] on span "Фотопапір Polaroid Color i-Type Film 16 фото (картриджі, фотоплівка, касети)" at bounding box center [369, 217] width 136 height 53
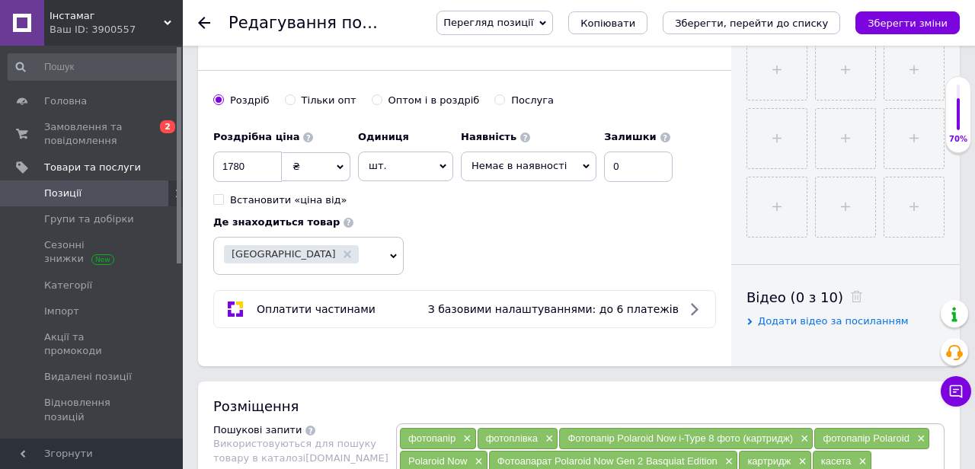
scroll to position [544, 0]
click at [536, 173] on span "Немає в наявності" at bounding box center [529, 166] width 136 height 29
click at [543, 245] on li "Готово до відправки" at bounding box center [529, 241] width 134 height 21
click at [423, 170] on span "шт." at bounding box center [405, 166] width 95 height 29
click at [530, 253] on div "Роздрібна ціна 1780 ₴ $ EUR CHF GBP ¥ PLN ₸ MDL HUF KGS CNY TRY KRW lei Встанов…" at bounding box center [464, 199] width 503 height 152
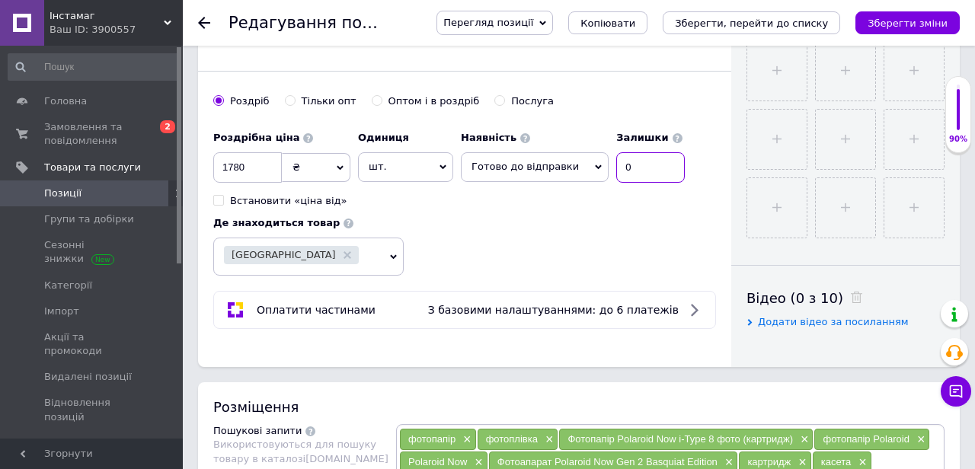
drag, startPoint x: 661, startPoint y: 165, endPoint x: 607, endPoint y: 162, distance: 54.1
click at [616, 162] on input "0" at bounding box center [650, 167] width 69 height 30
type input "1"
click at [495, 243] on div "Роздрібна ціна 1780 ₴ $ EUR CHF GBP ¥ PLN ₸ MDL HUF KGS CNY TRY KRW lei Встанов…" at bounding box center [464, 199] width 503 height 152
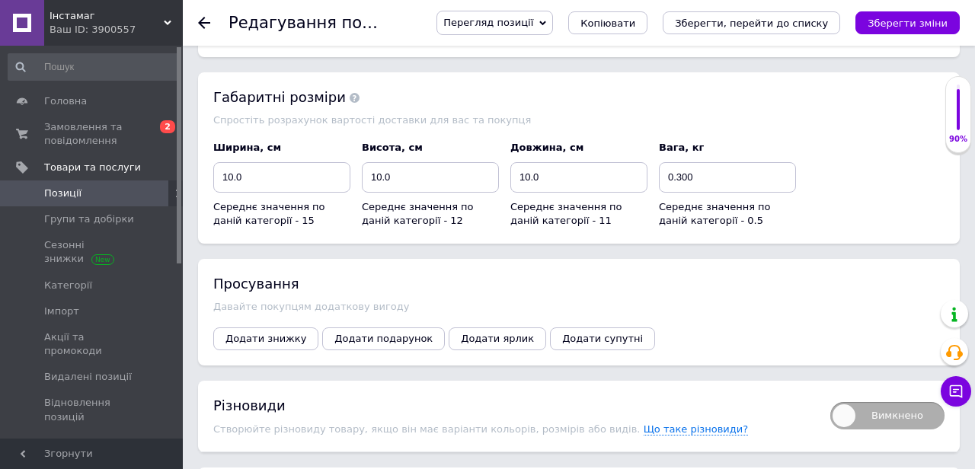
scroll to position [1784, 0]
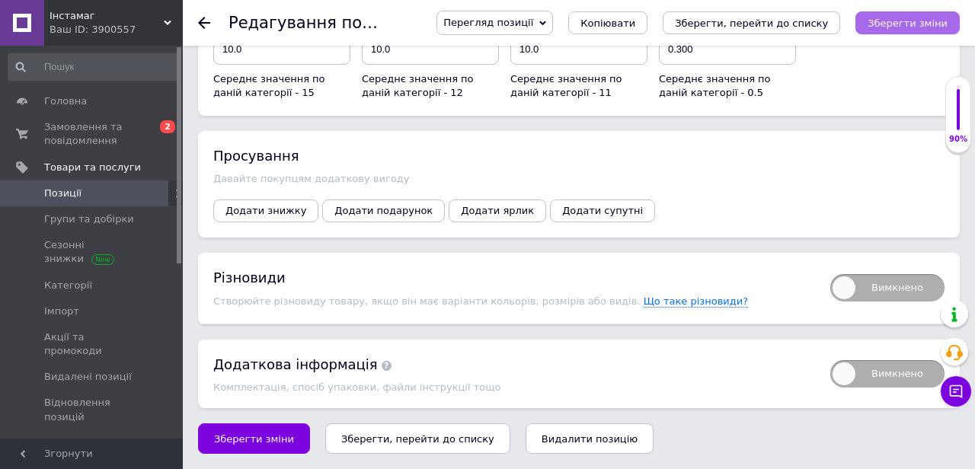
click at [895, 28] on button "Зберегти зміни" at bounding box center [908, 22] width 104 height 23
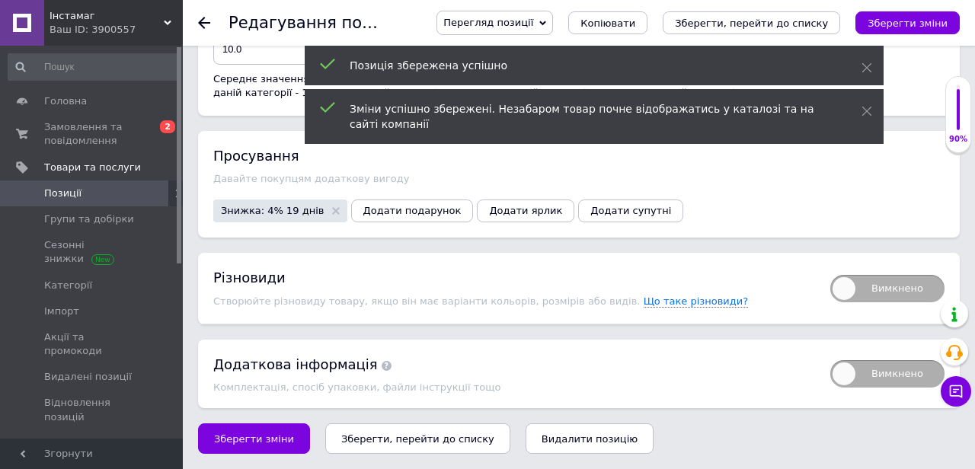
click at [293, 200] on span "Знижка: 4% 19 днів" at bounding box center [280, 211] width 134 height 23
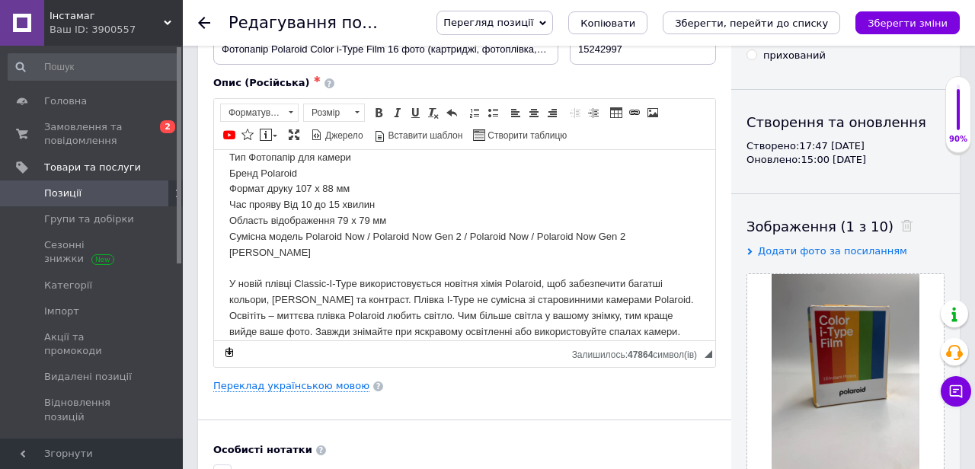
scroll to position [442, 0]
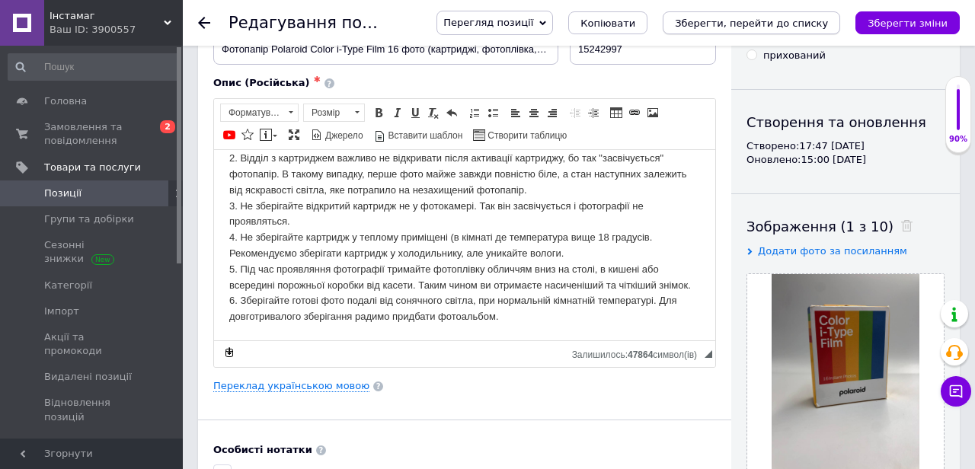
click at [739, 27] on icon "Зберегти, перейти до списку" at bounding box center [751, 23] width 153 height 11
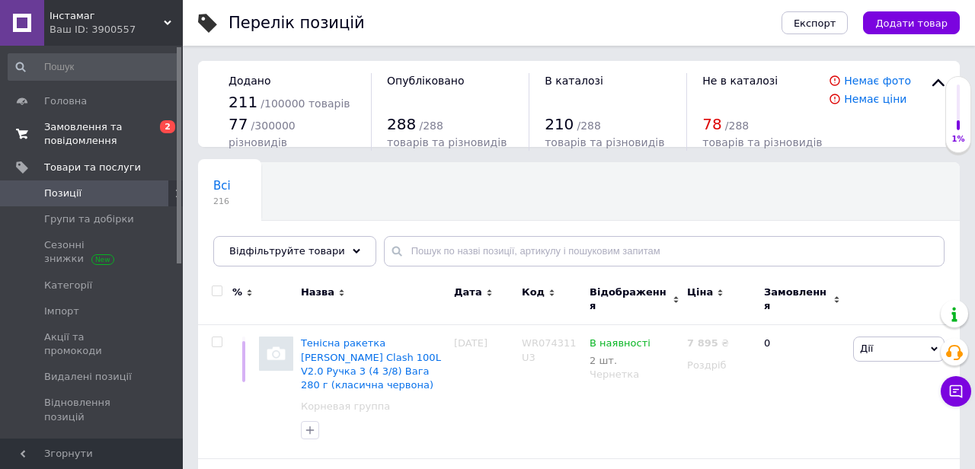
click at [104, 129] on span "Замовлення та повідомлення" at bounding box center [92, 133] width 97 height 27
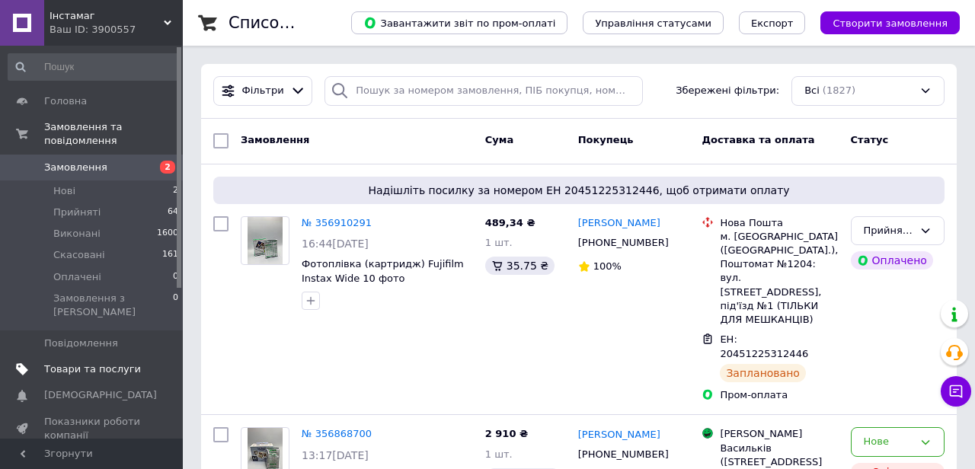
click at [69, 366] on link "Товари та послуги" at bounding box center [93, 370] width 187 height 26
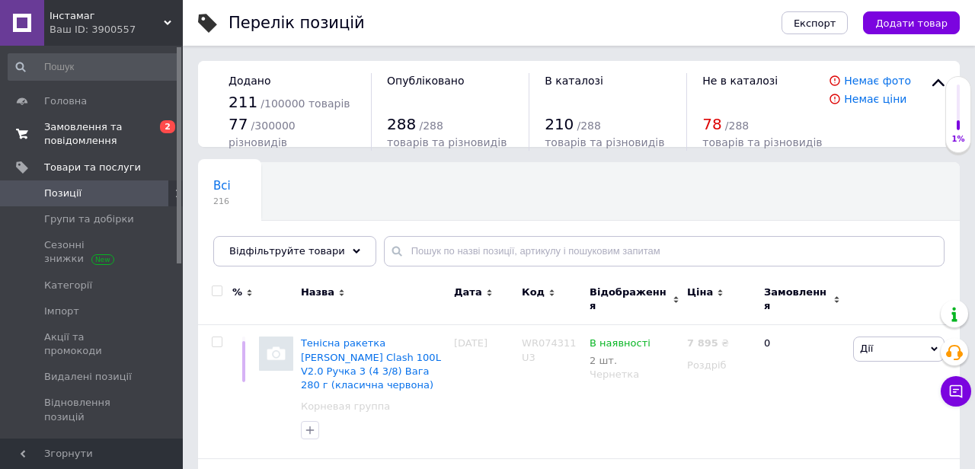
click at [92, 149] on link "Замовлення та повідомлення 0 2" at bounding box center [93, 134] width 187 height 40
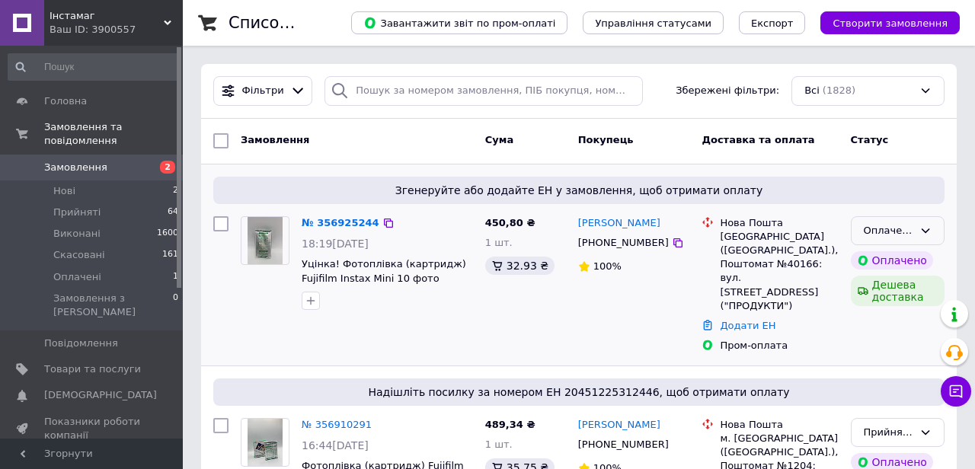
click at [935, 232] on div "Оплачено" at bounding box center [898, 231] width 94 height 30
click at [903, 261] on li "Прийнято" at bounding box center [898, 262] width 92 height 28
